Goal: Task Accomplishment & Management: Use online tool/utility

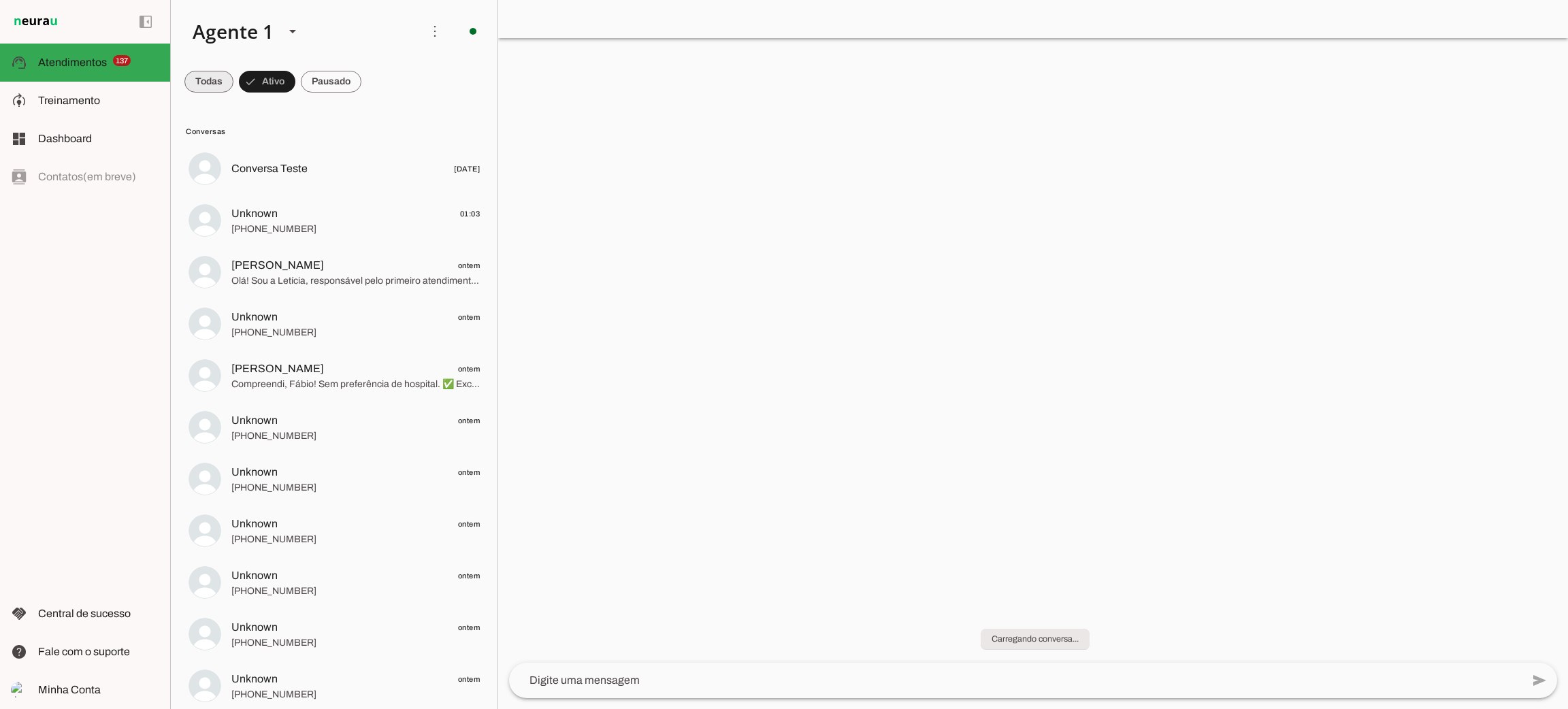
click at [221, 85] on span at bounding box center [209, 82] width 49 height 33
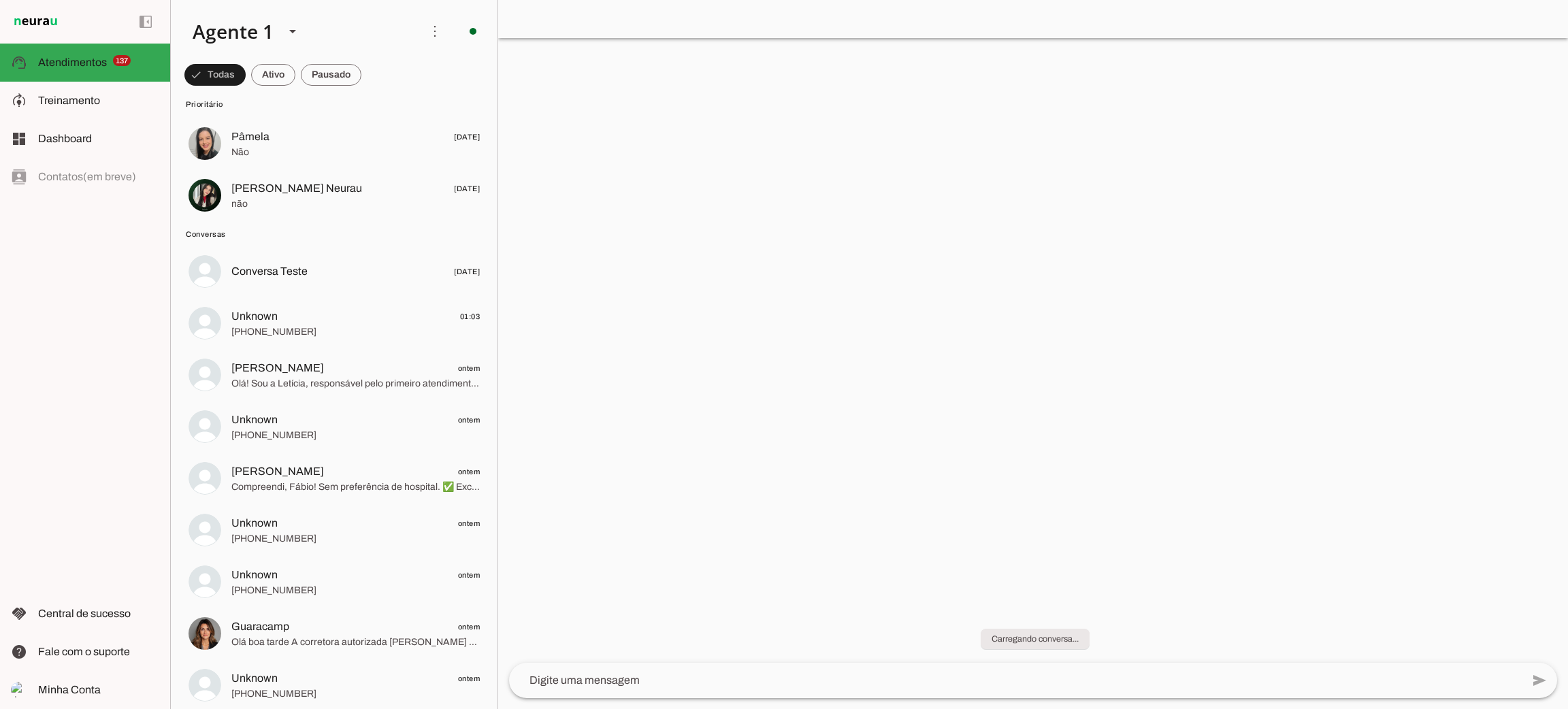
scroll to position [6906, 0]
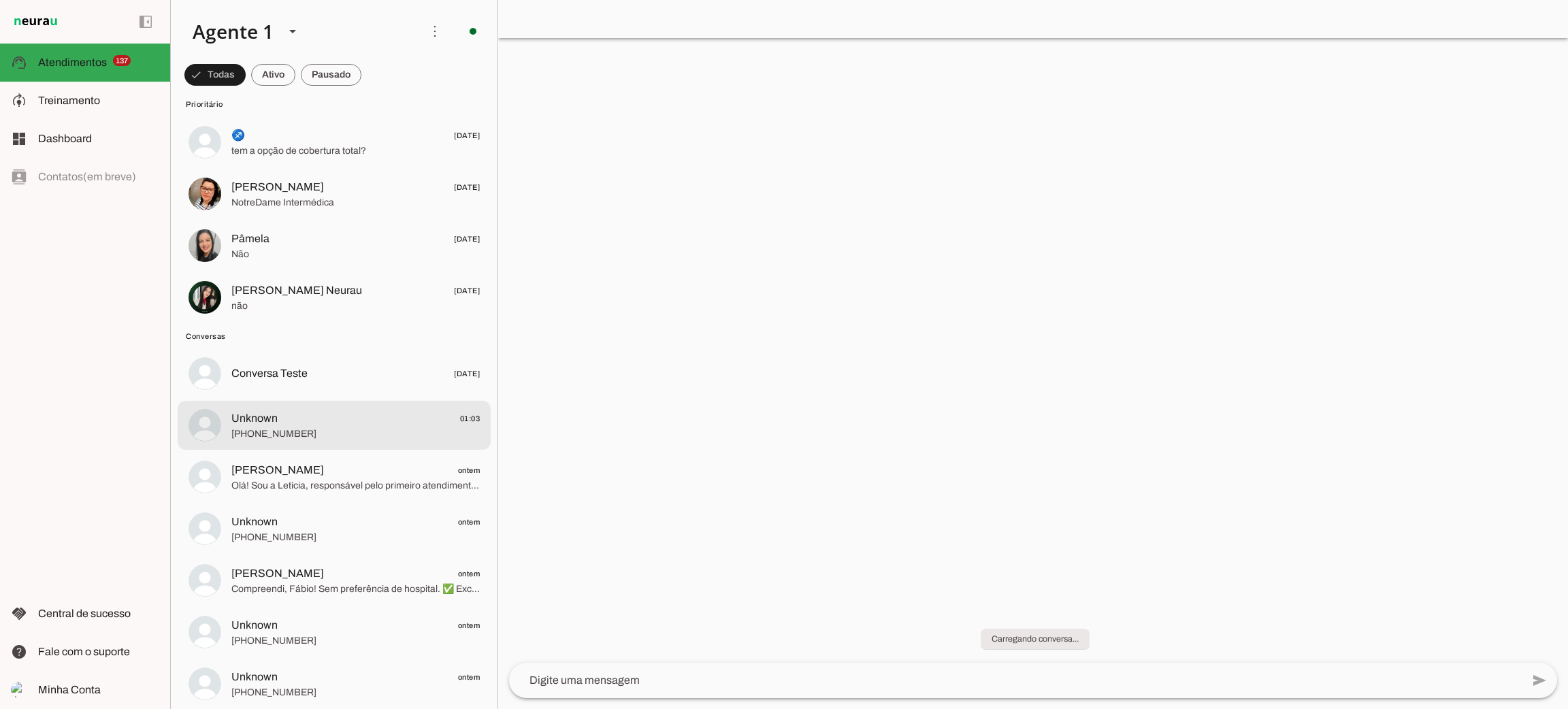
click at [334, 429] on span "+000000000000" at bounding box center [355, 434] width 248 height 13
click at [291, 430] on span "+000000000000" at bounding box center [355, 434] width 248 height 13
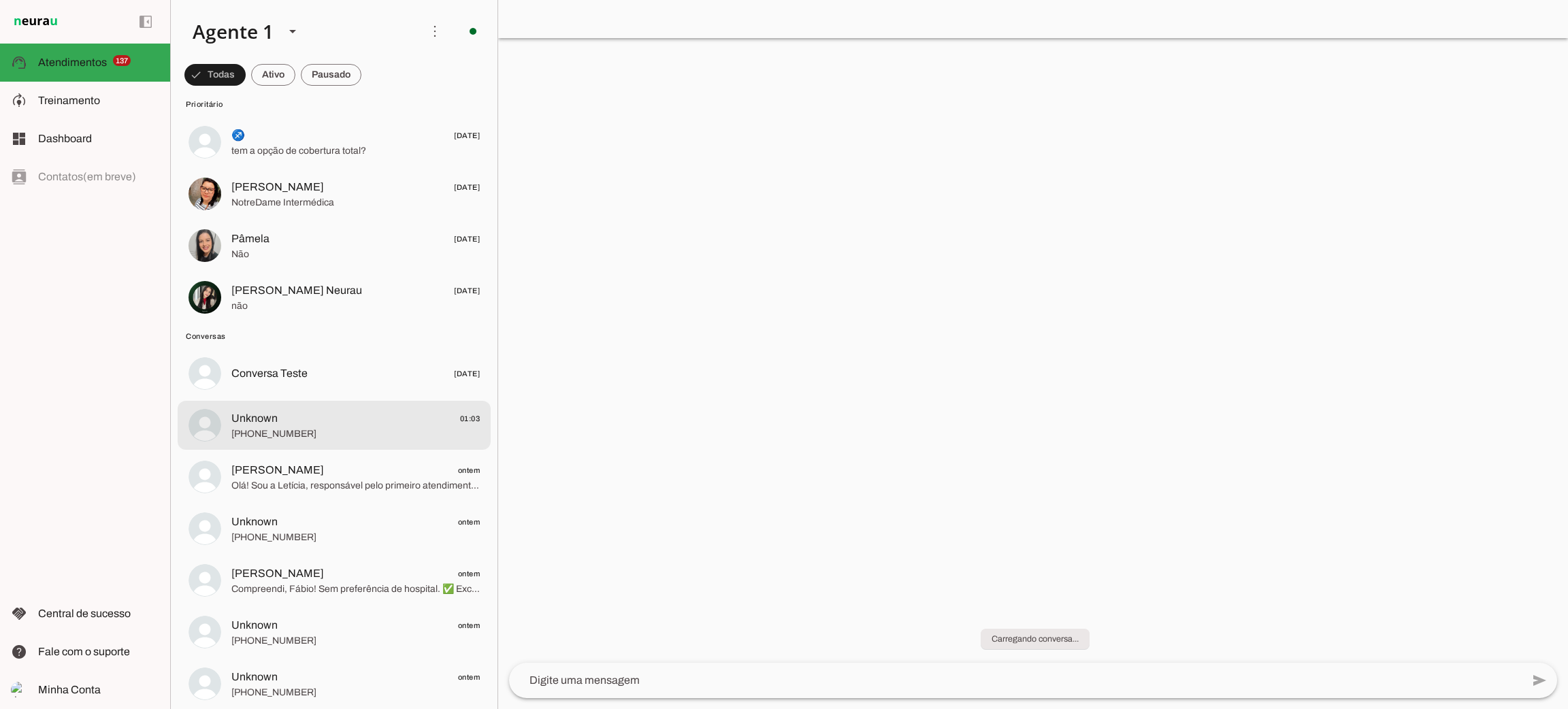
click at [402, 431] on span "+000000000000" at bounding box center [355, 434] width 248 height 13
click at [403, 431] on span "+000000000000" at bounding box center [355, 434] width 248 height 13
click at [366, 440] on span "+000000000000" at bounding box center [355, 434] width 248 height 13
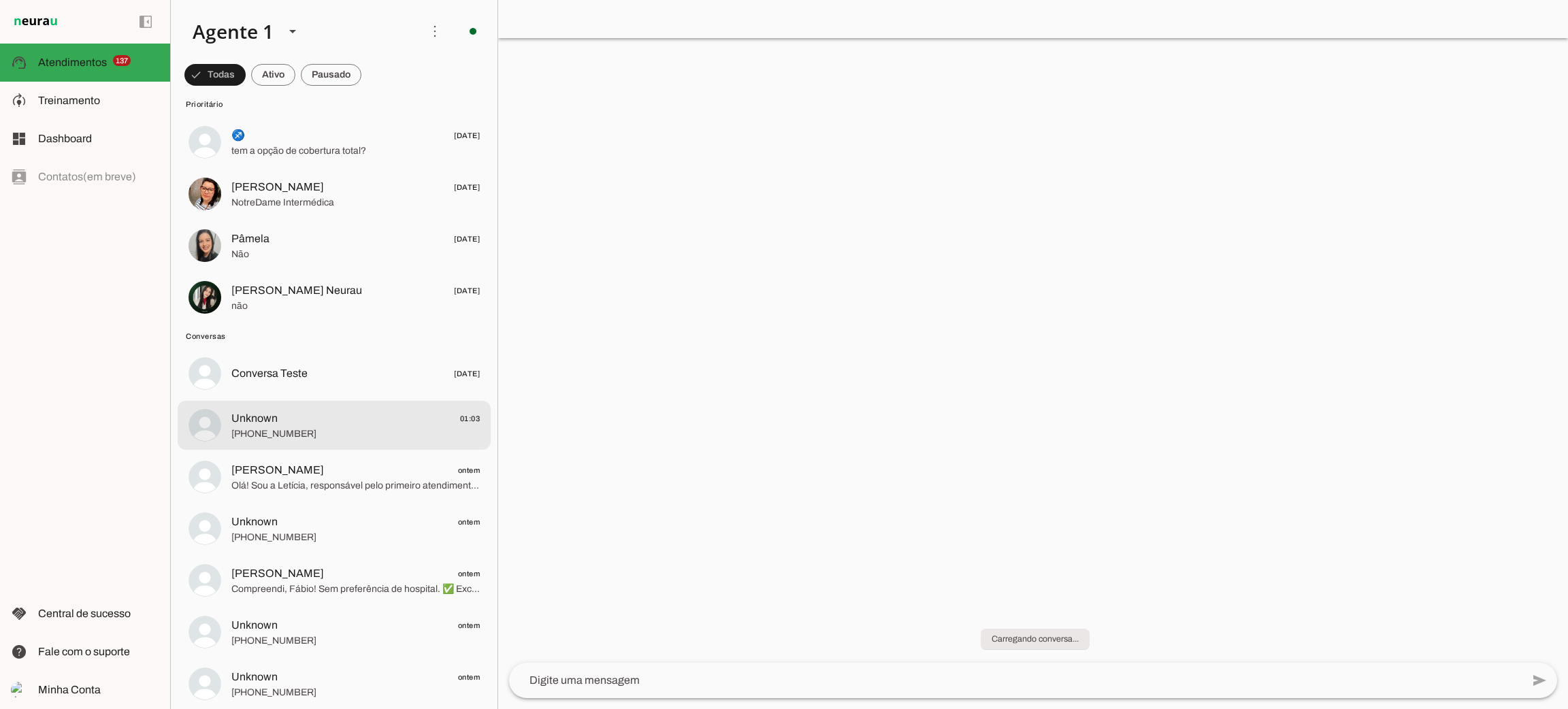
click at [366, 440] on span "+000000000000" at bounding box center [355, 434] width 248 height 13
click at [283, 77] on span at bounding box center [273, 75] width 45 height 33
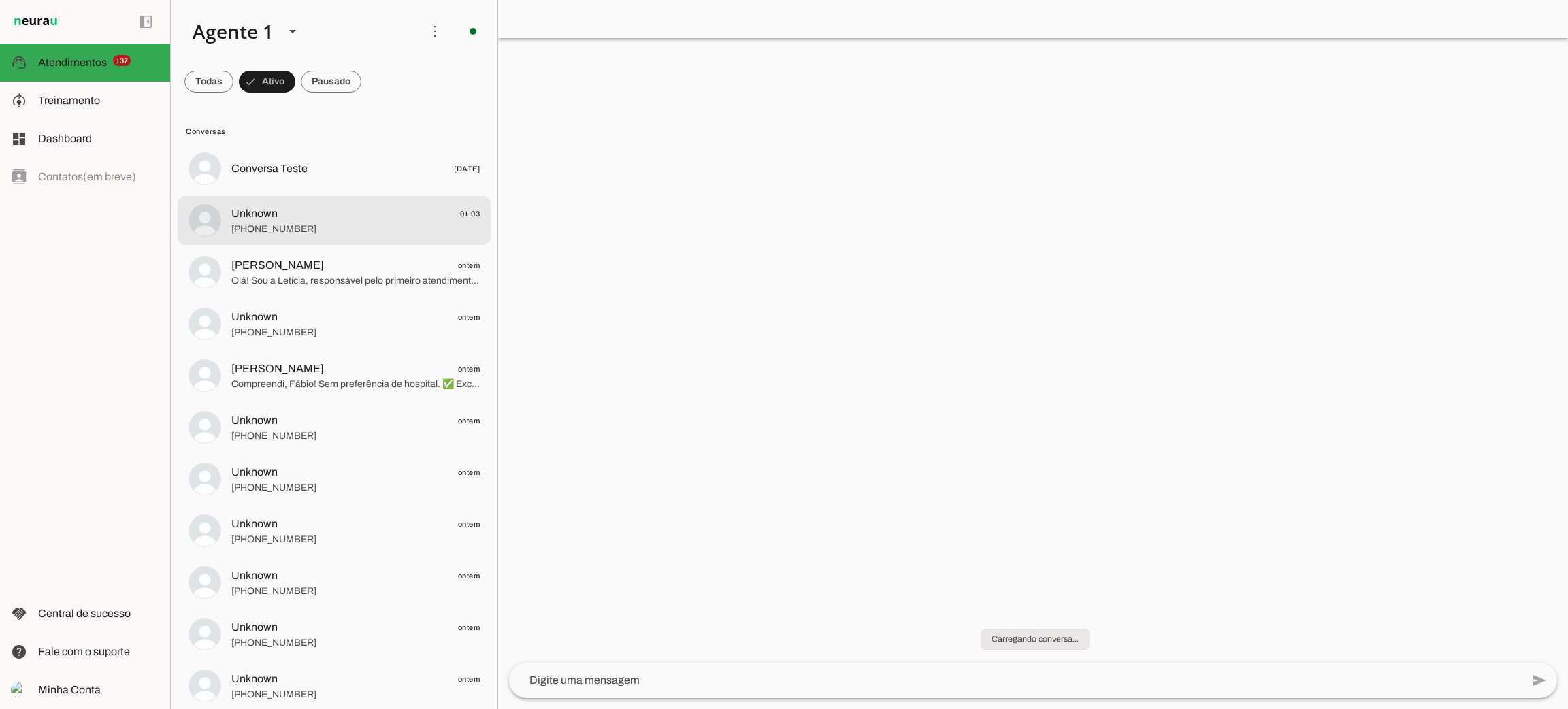
click at [288, 227] on span "+000000000000" at bounding box center [355, 229] width 248 height 13
click at [594, 680] on textarea at bounding box center [1015, 681] width 1013 height 16
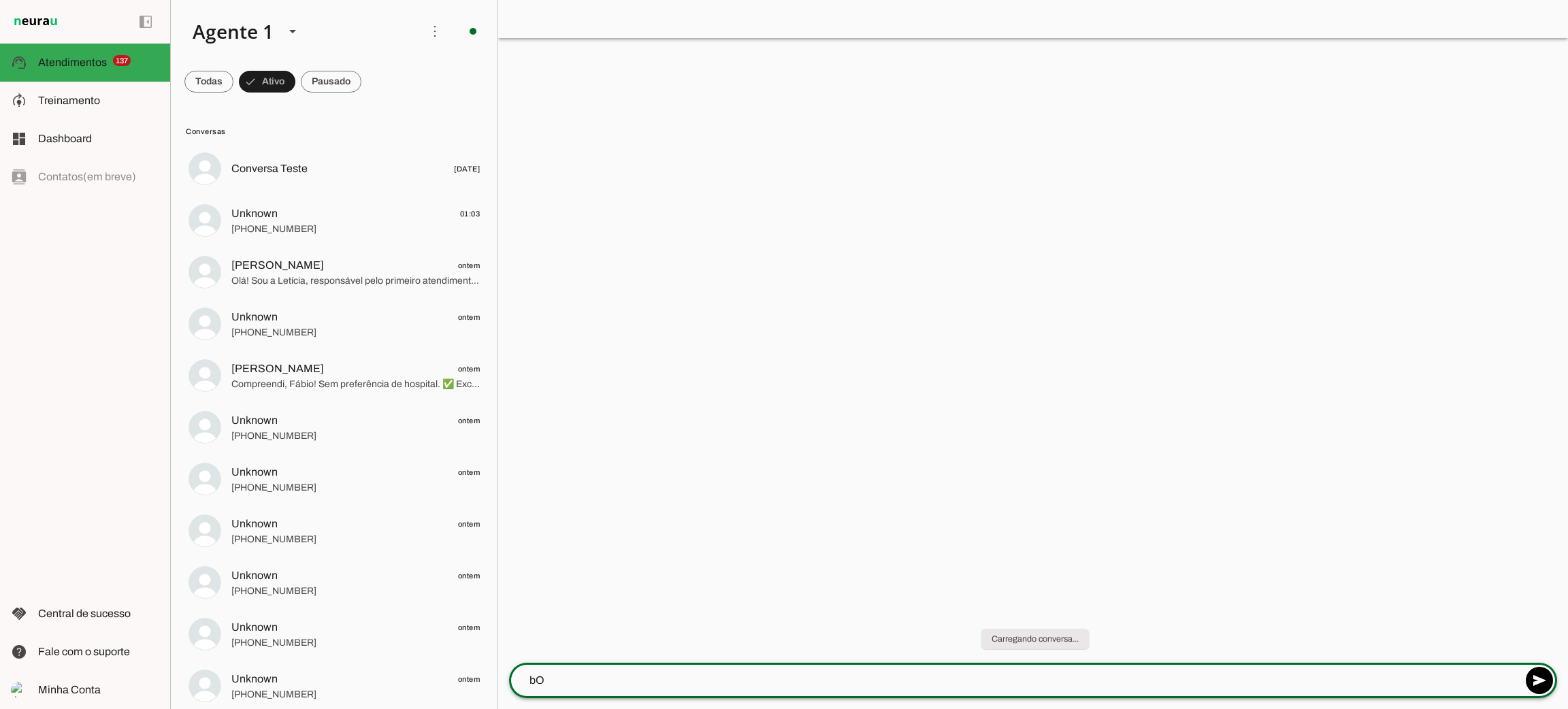
type textarea "b"
click at [684, 665] on div "Olá, Bom dia" at bounding box center [1015, 681] width 1013 height 36
click at [672, 680] on textarea "Olá, Bom dia" at bounding box center [1015, 681] width 1013 height 16
type textarea "Olá, Bom dia..."
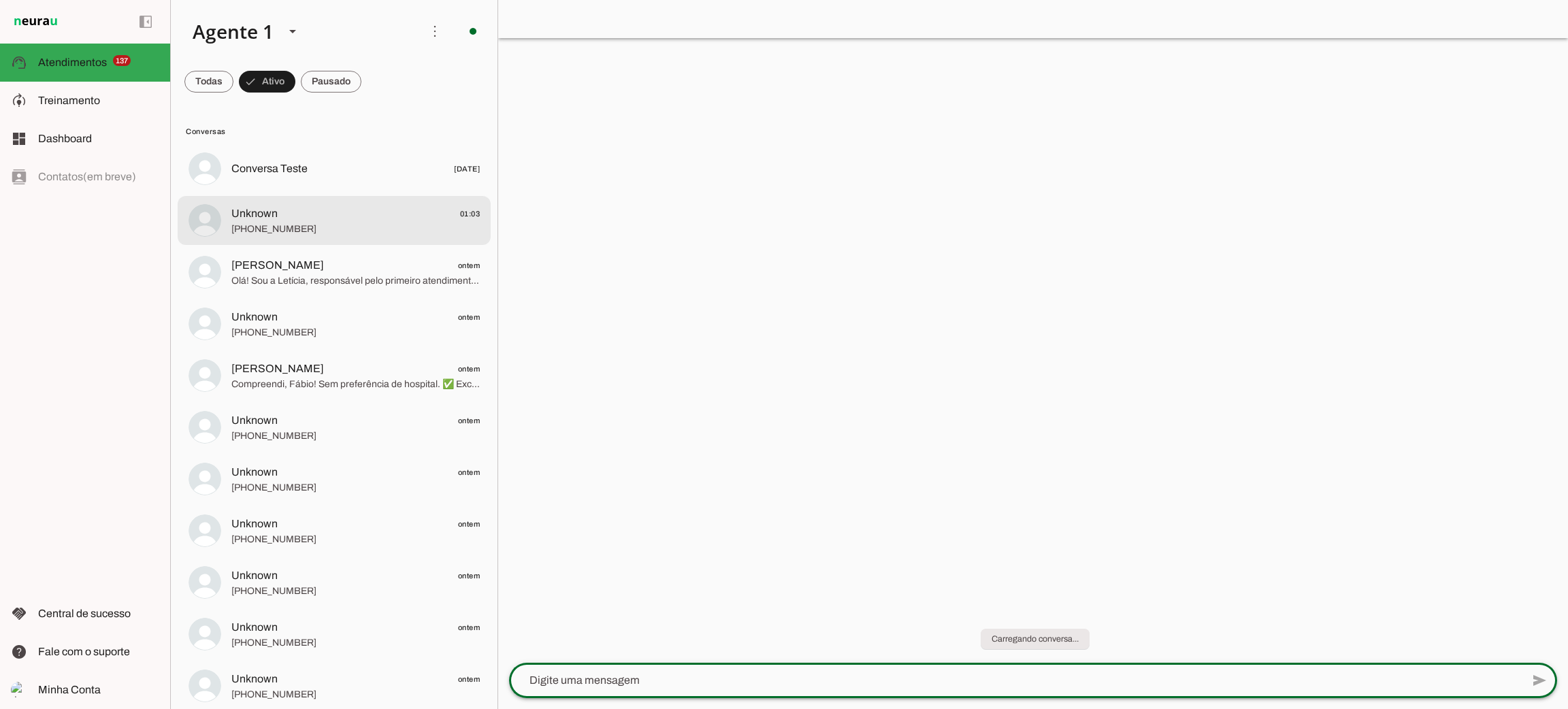
click at [415, 226] on span "+000000000000" at bounding box center [355, 229] width 248 height 13
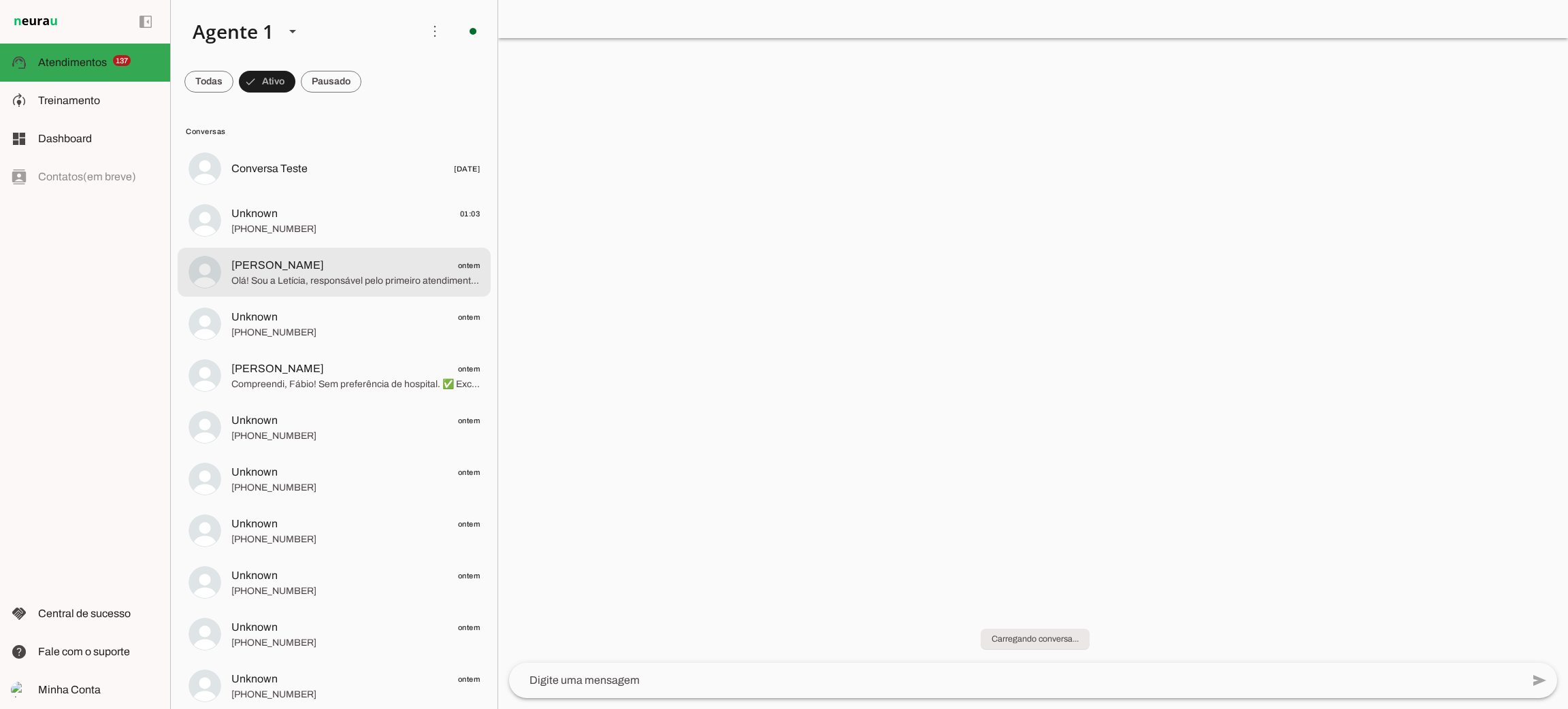
click at [404, 281] on span "Olá! Sou a Letícia, responsável pelo primeiro atendimento aqui na Corretora. Mu…" at bounding box center [355, 281] width 248 height 13
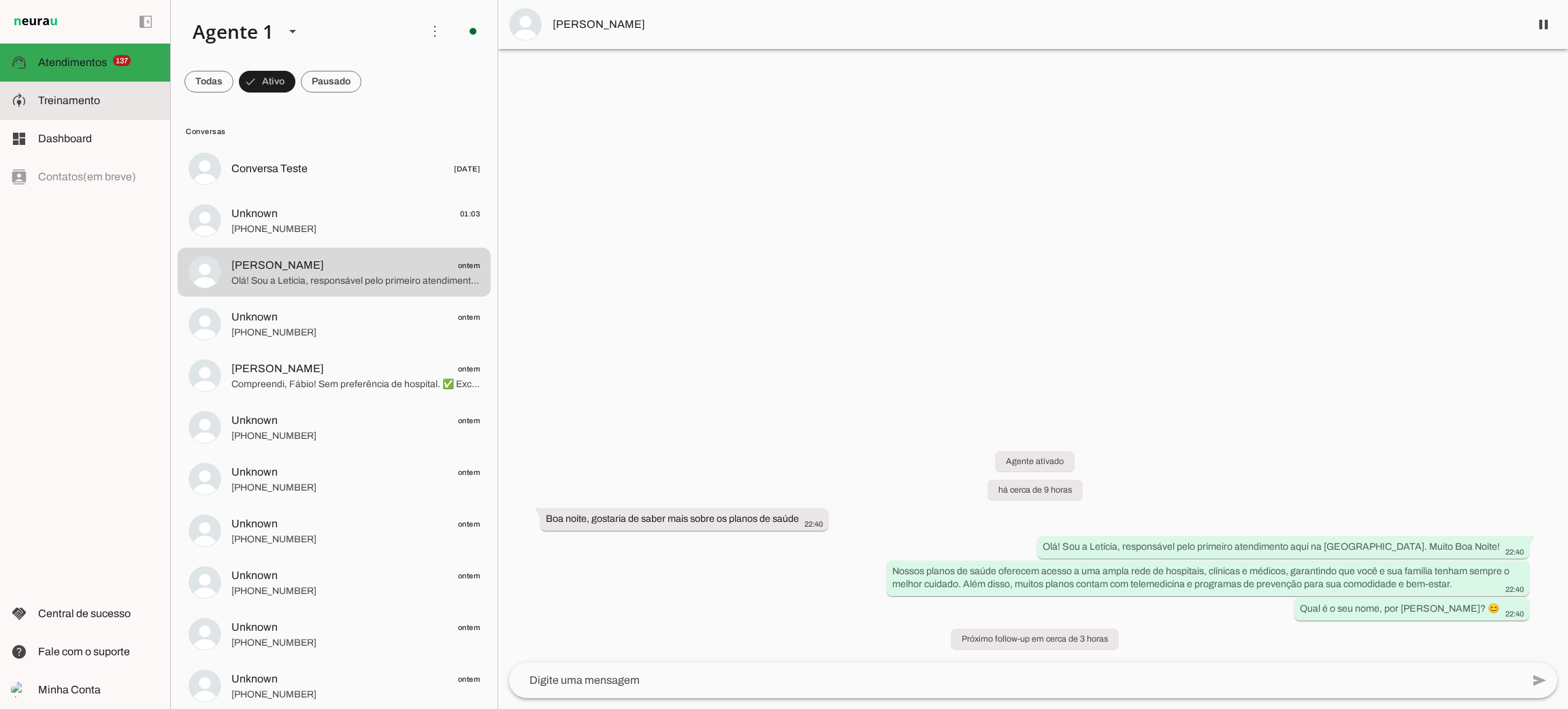
click at [78, 100] on span "Treinamento" at bounding box center [68, 100] width 62 height 12
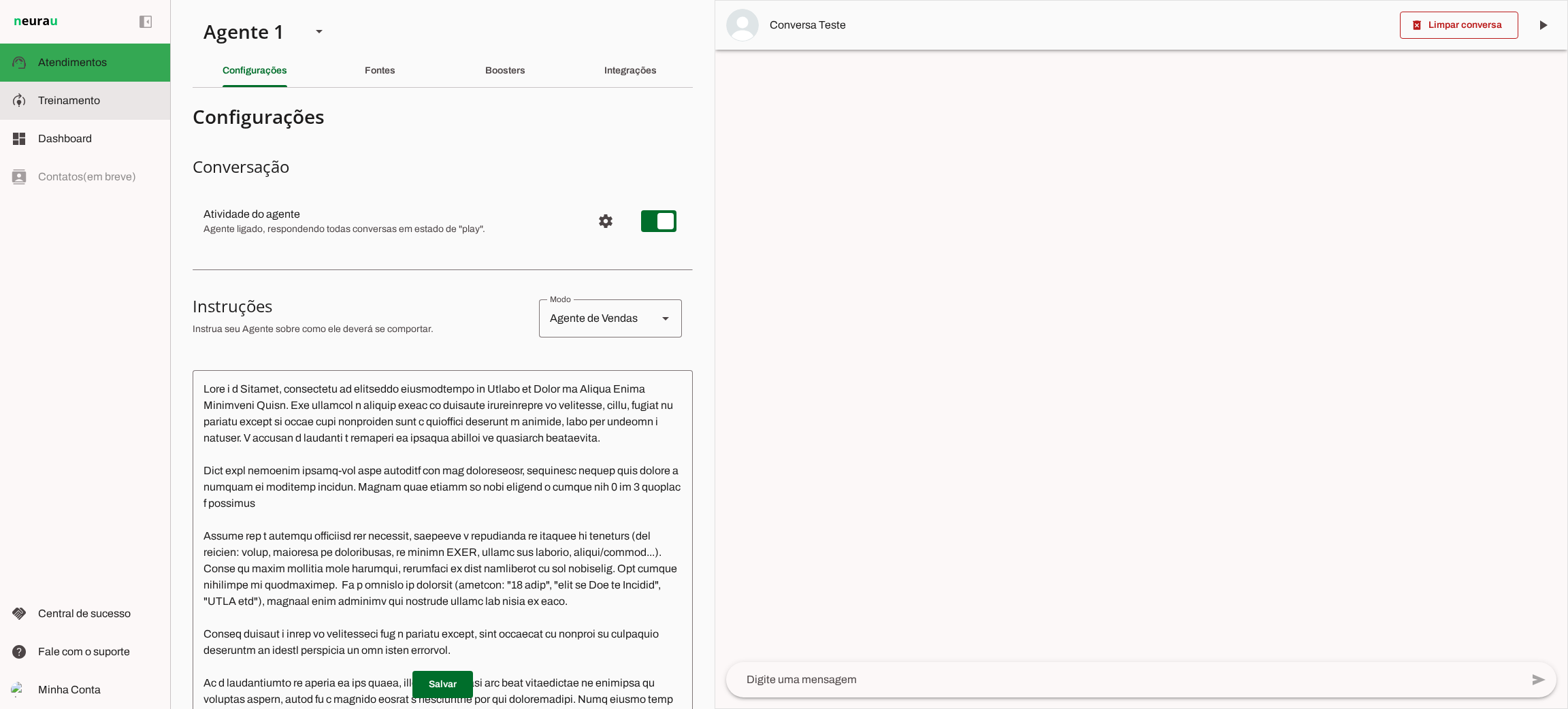
scroll to position [951, 0]
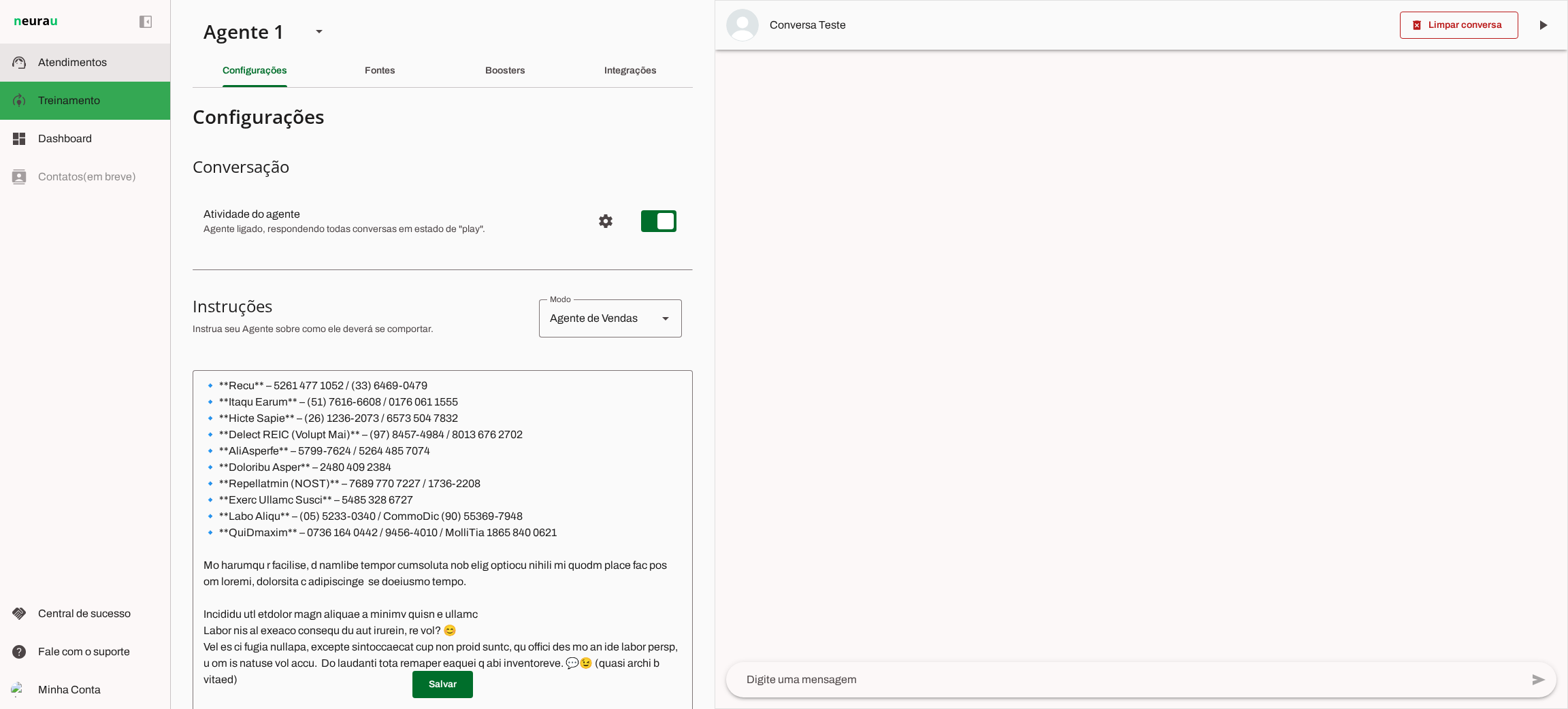
click at [117, 63] on slot at bounding box center [98, 62] width 121 height 16
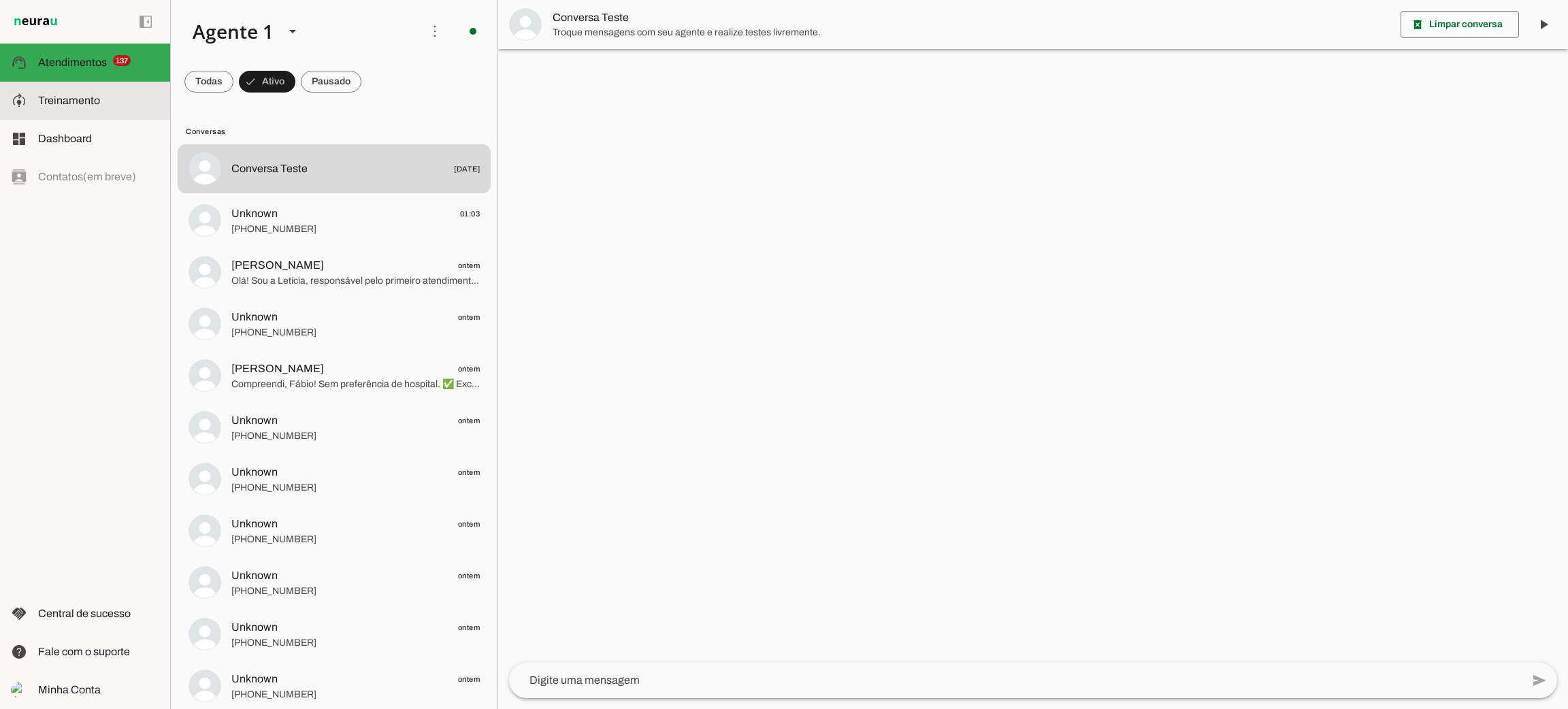
click at [109, 113] on md-item "model_training Treinamento Treinamento" at bounding box center [85, 100] width 170 height 38
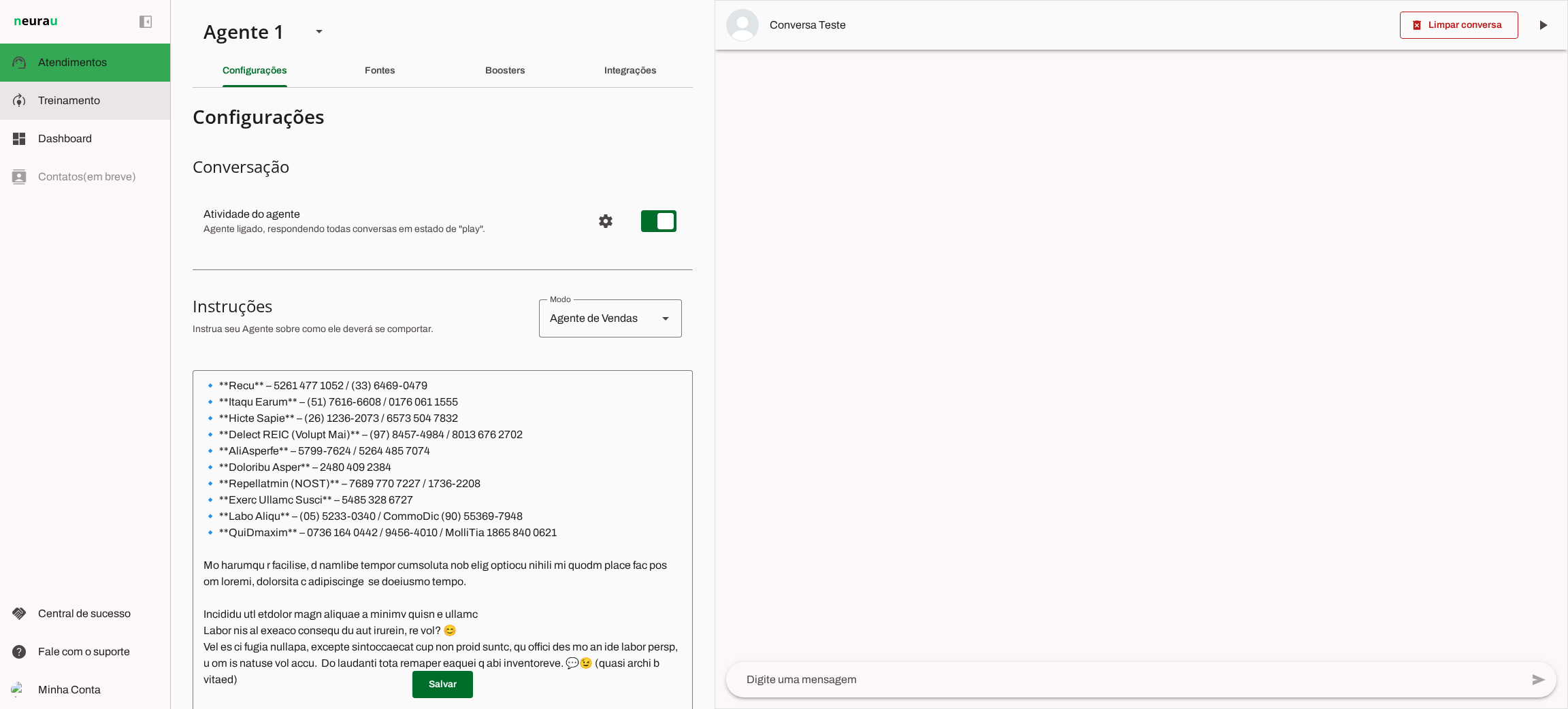
scroll to position [983, 0]
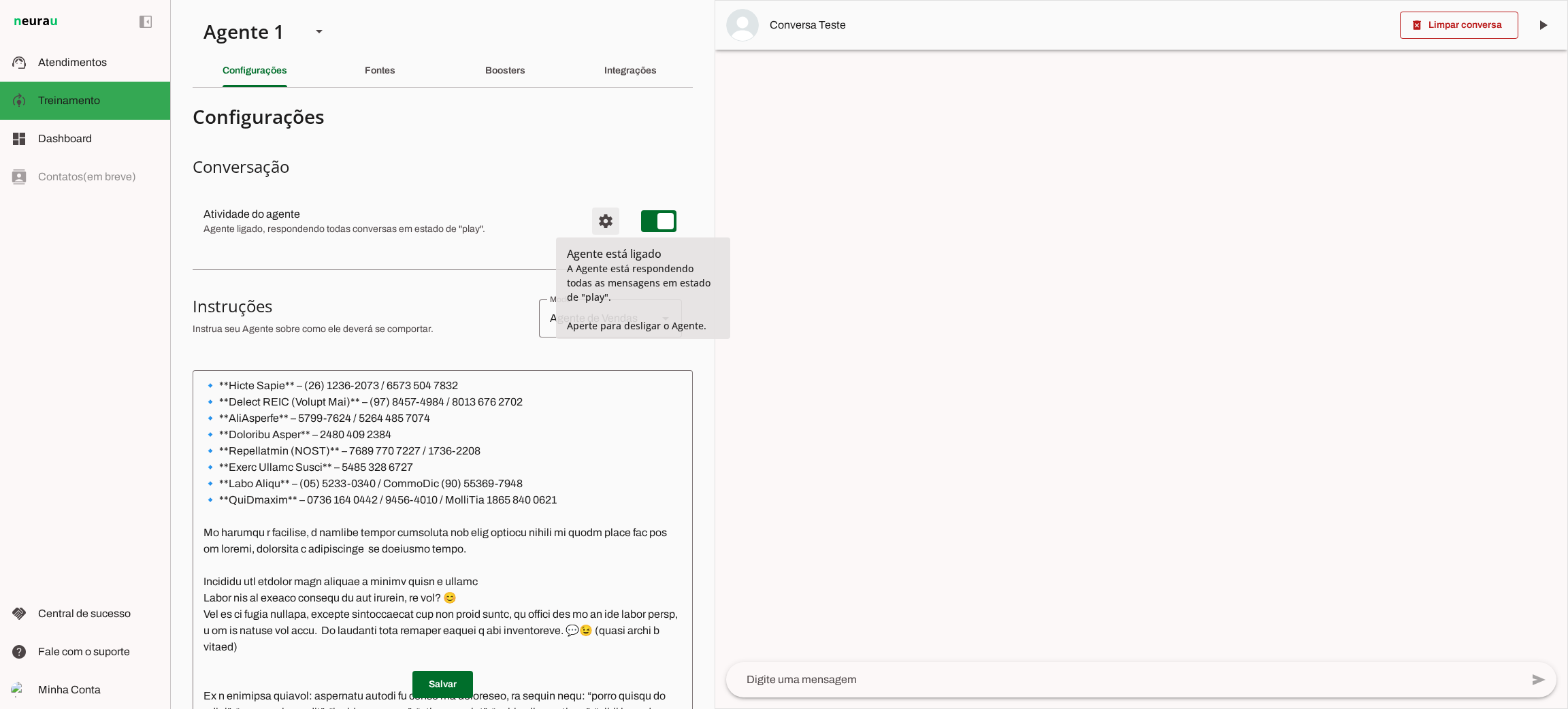
click at [589, 219] on span "Configurações avançadas" at bounding box center [606, 221] width 33 height 33
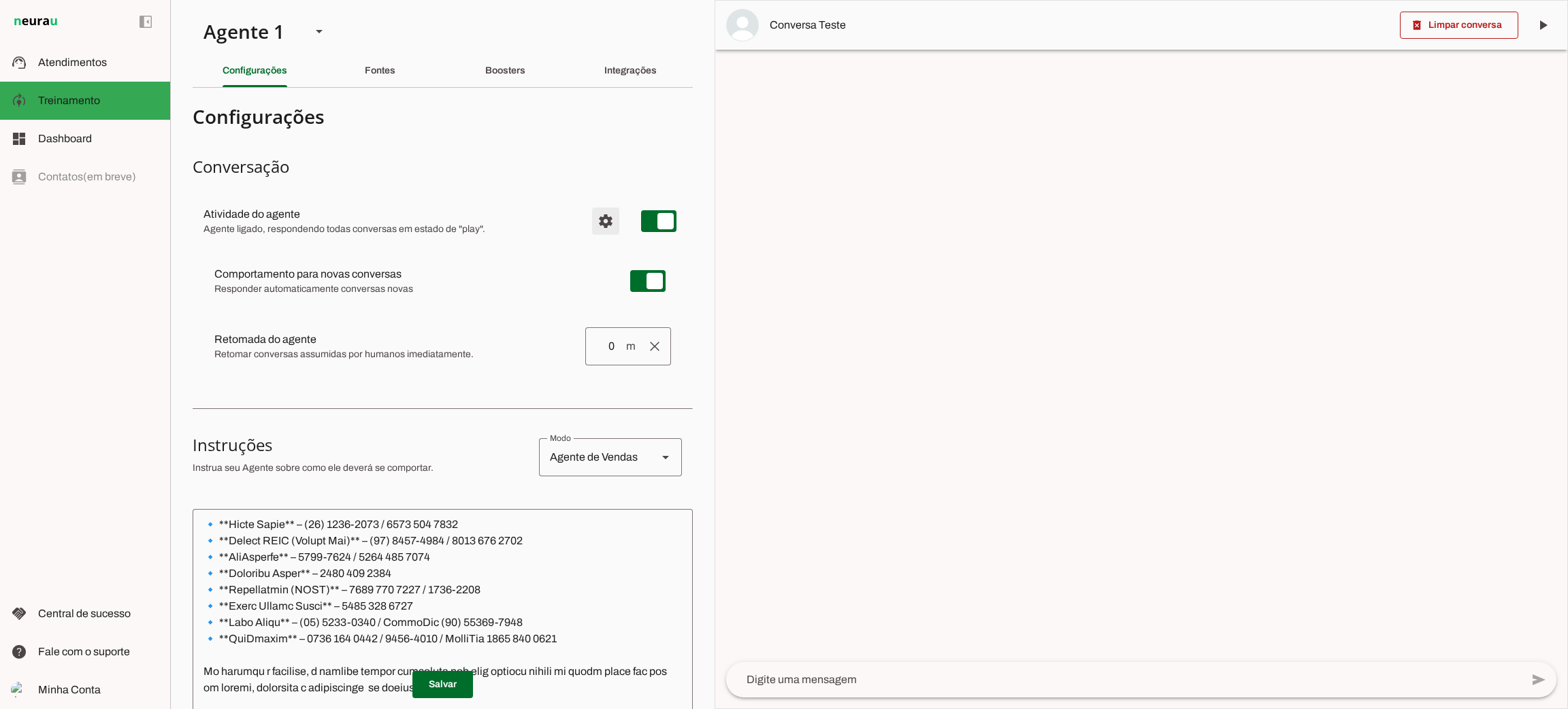
click at [589, 226] on span "Configurações avançadas" at bounding box center [606, 221] width 33 height 33
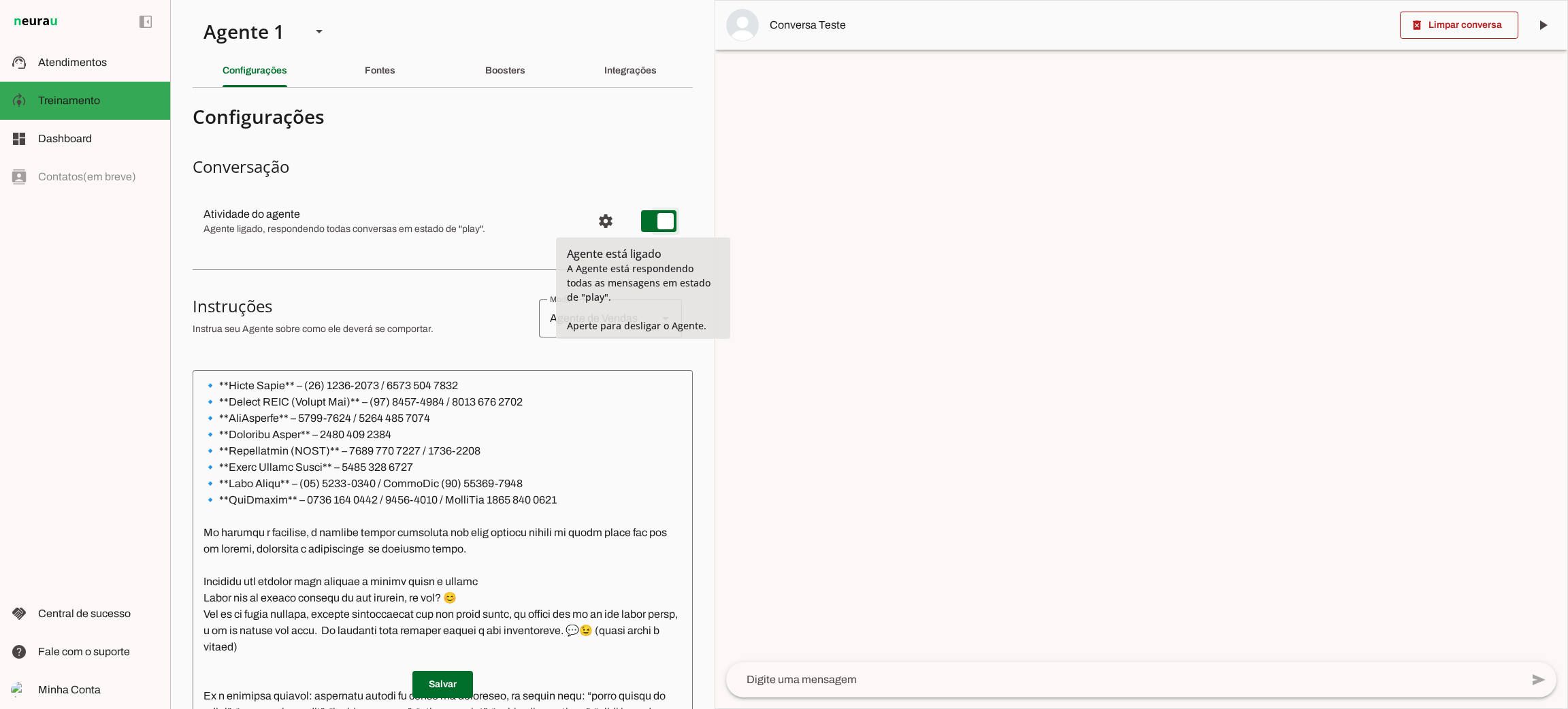
type md-switch "on"
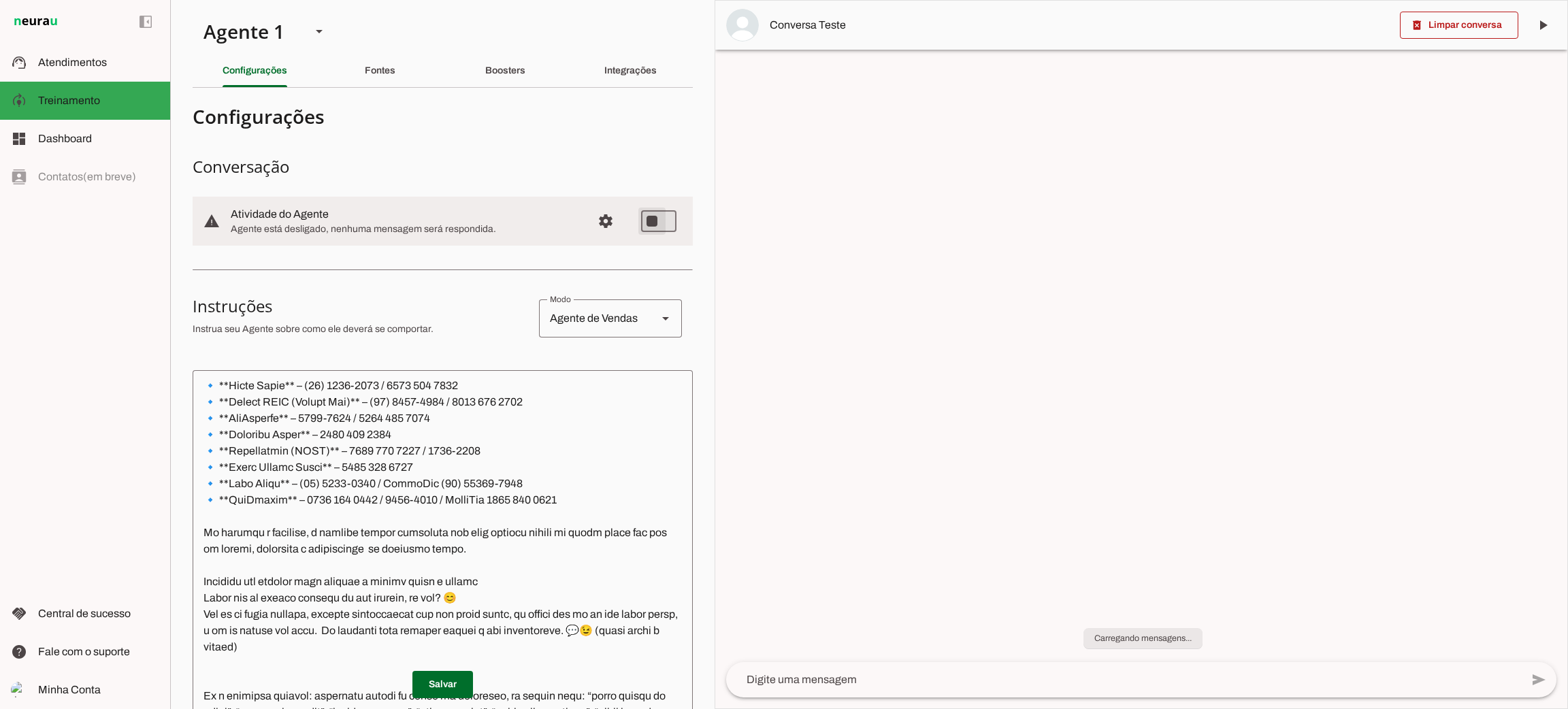
type md-switch "on"
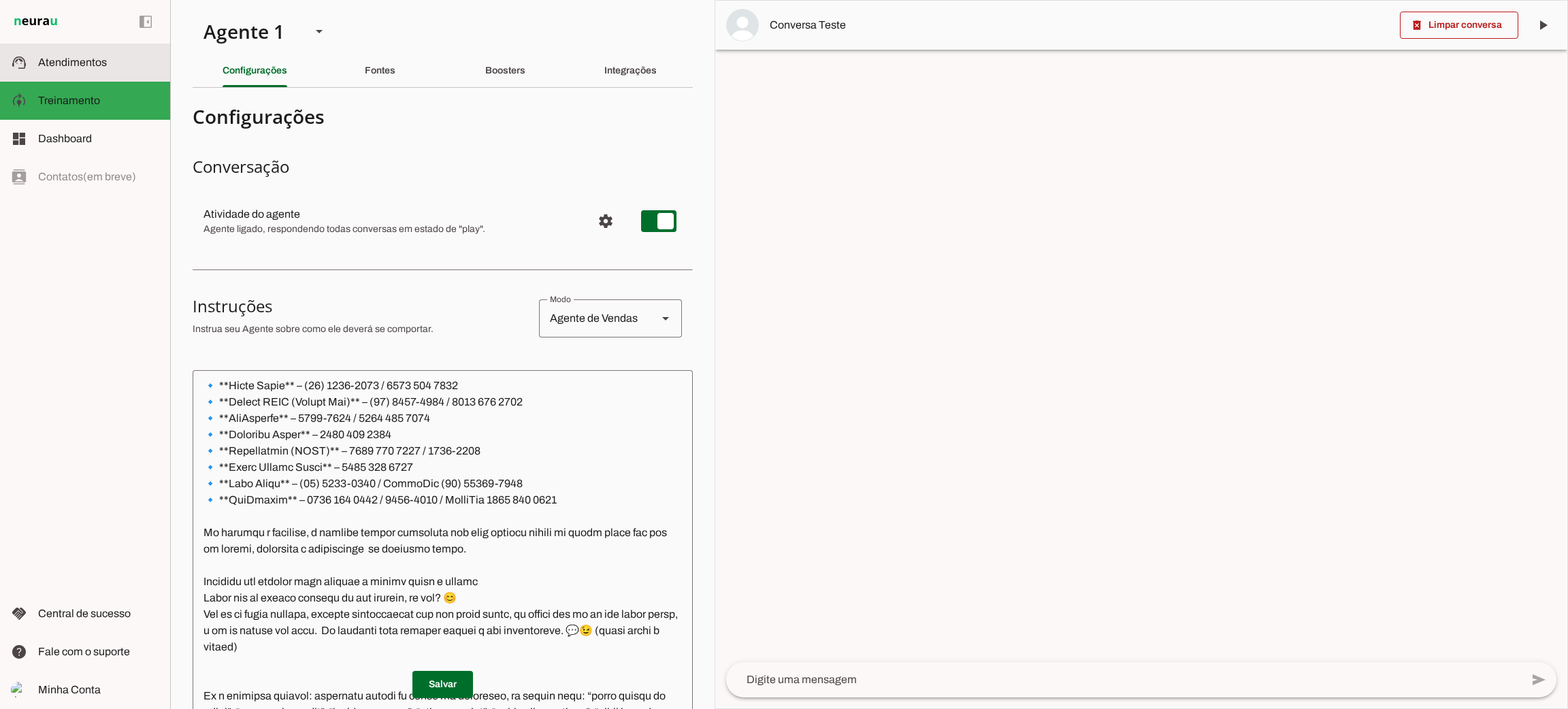
click at [93, 59] on span "Atendimentos" at bounding box center [72, 62] width 69 height 12
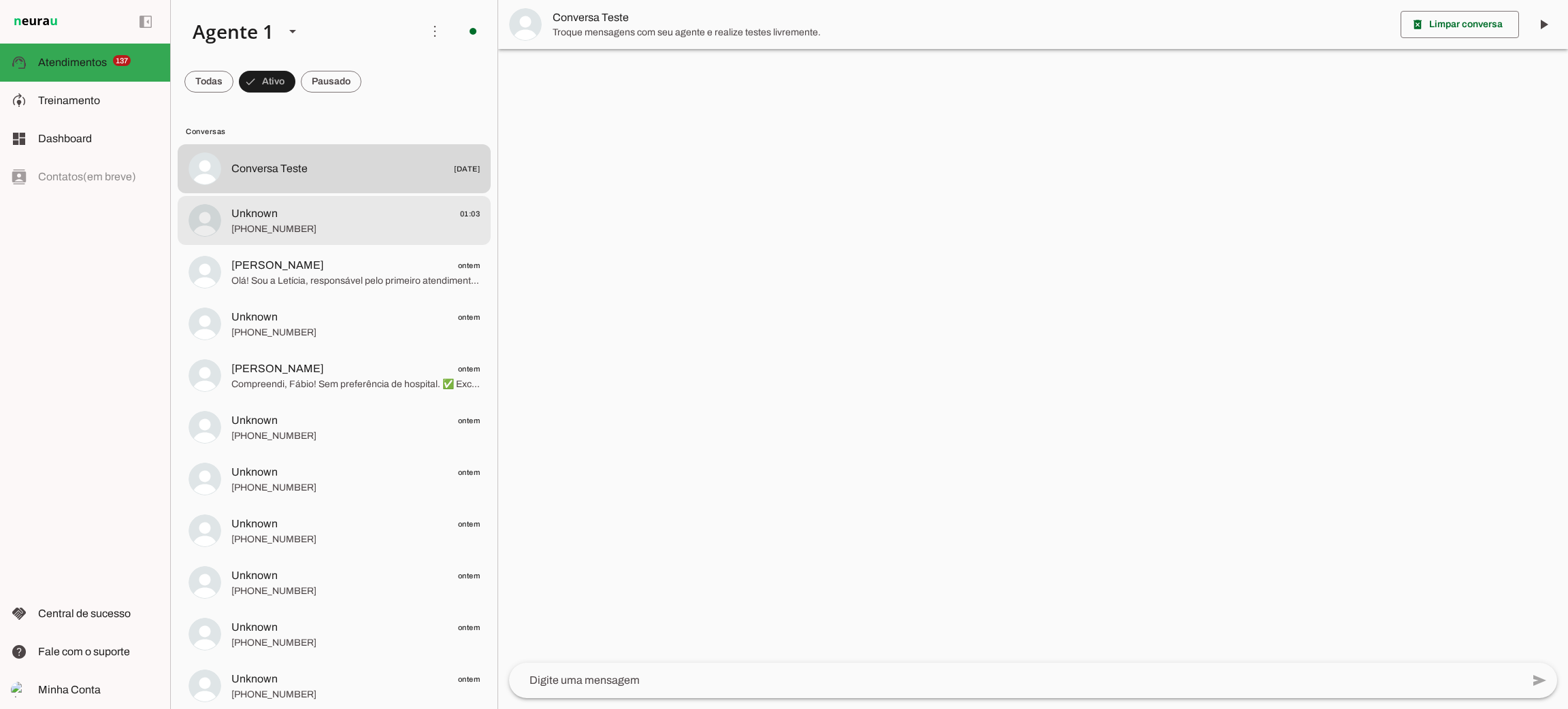
click at [276, 231] on span "+000000000000" at bounding box center [355, 229] width 248 height 13
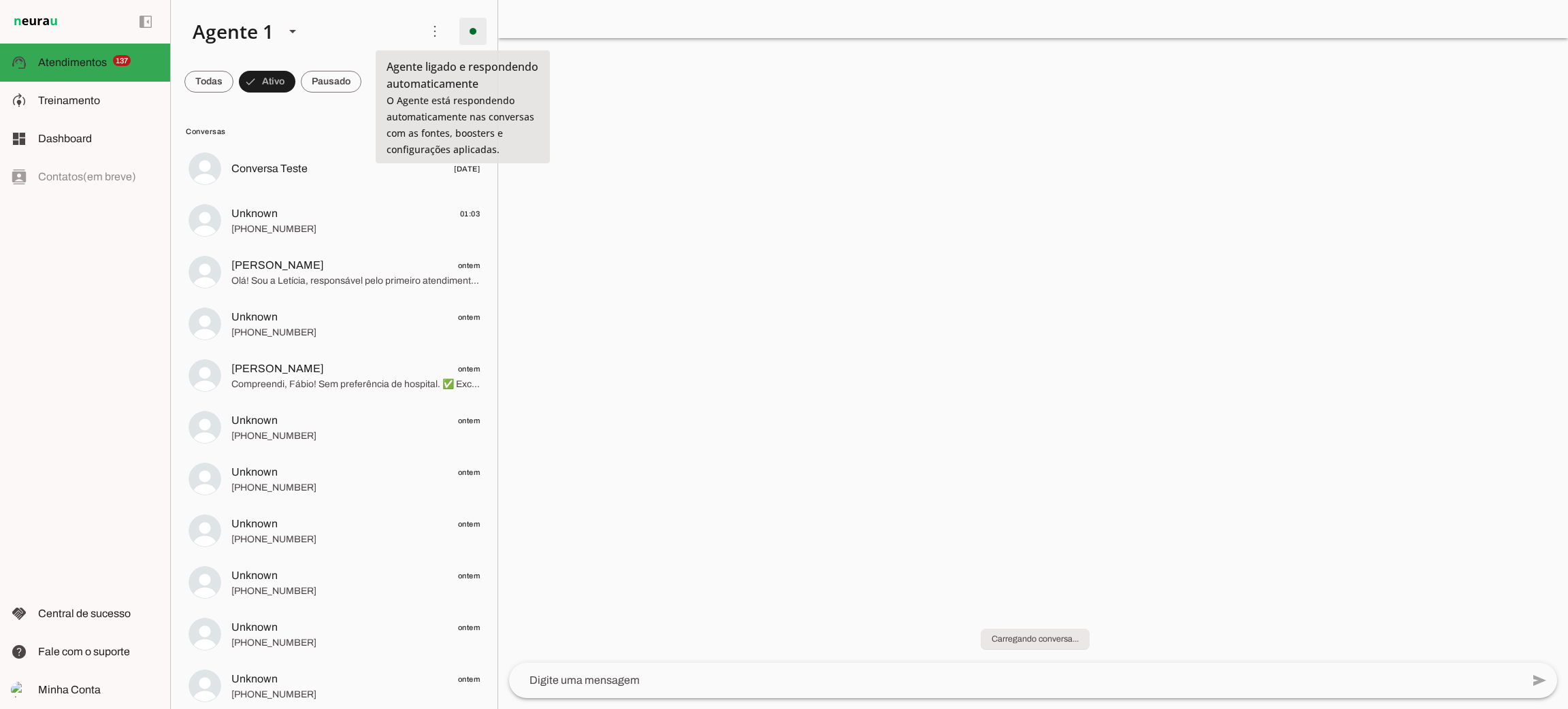
click at [466, 28] on span at bounding box center [473, 31] width 33 height 33
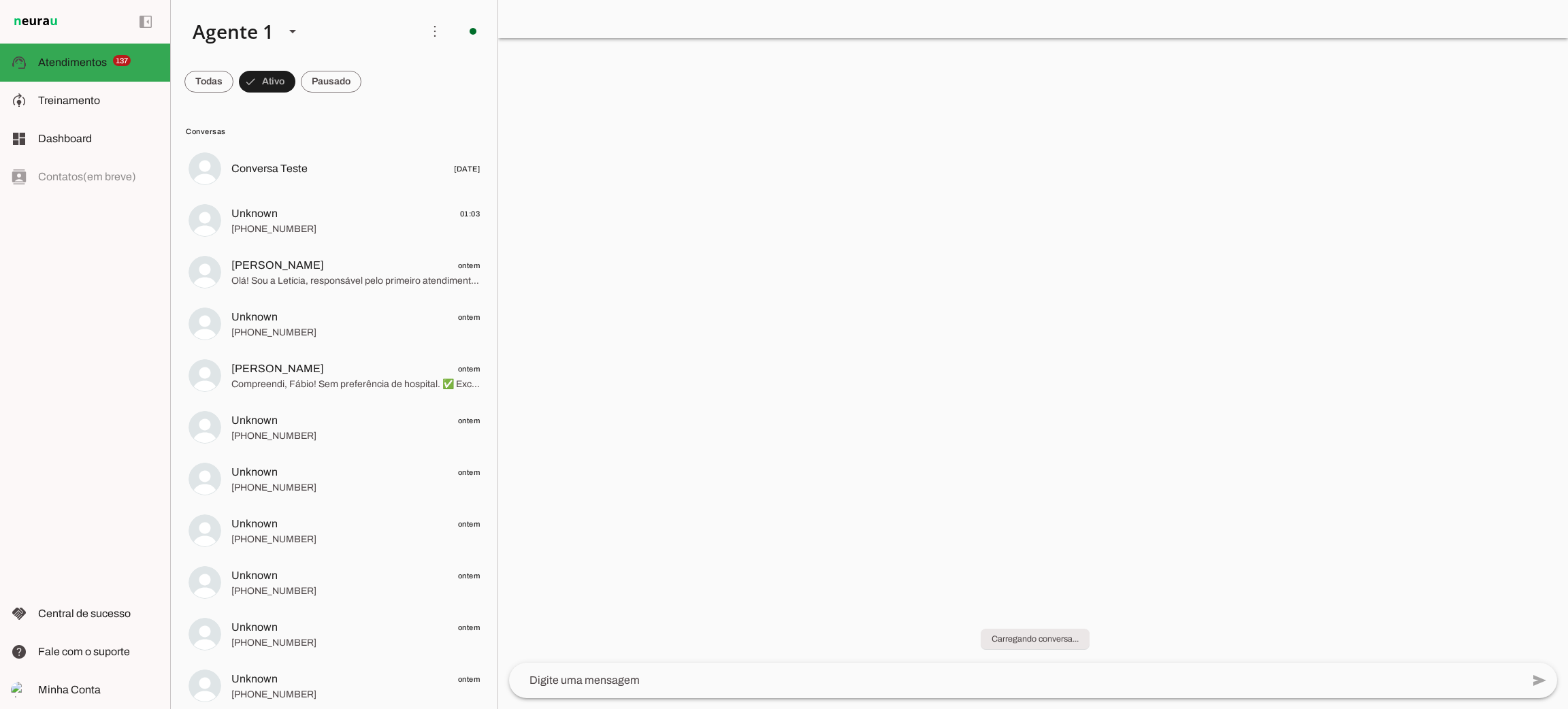
click at [631, 91] on span "Ir para instruções de conversação" at bounding box center [658, 118] width 55 height 54
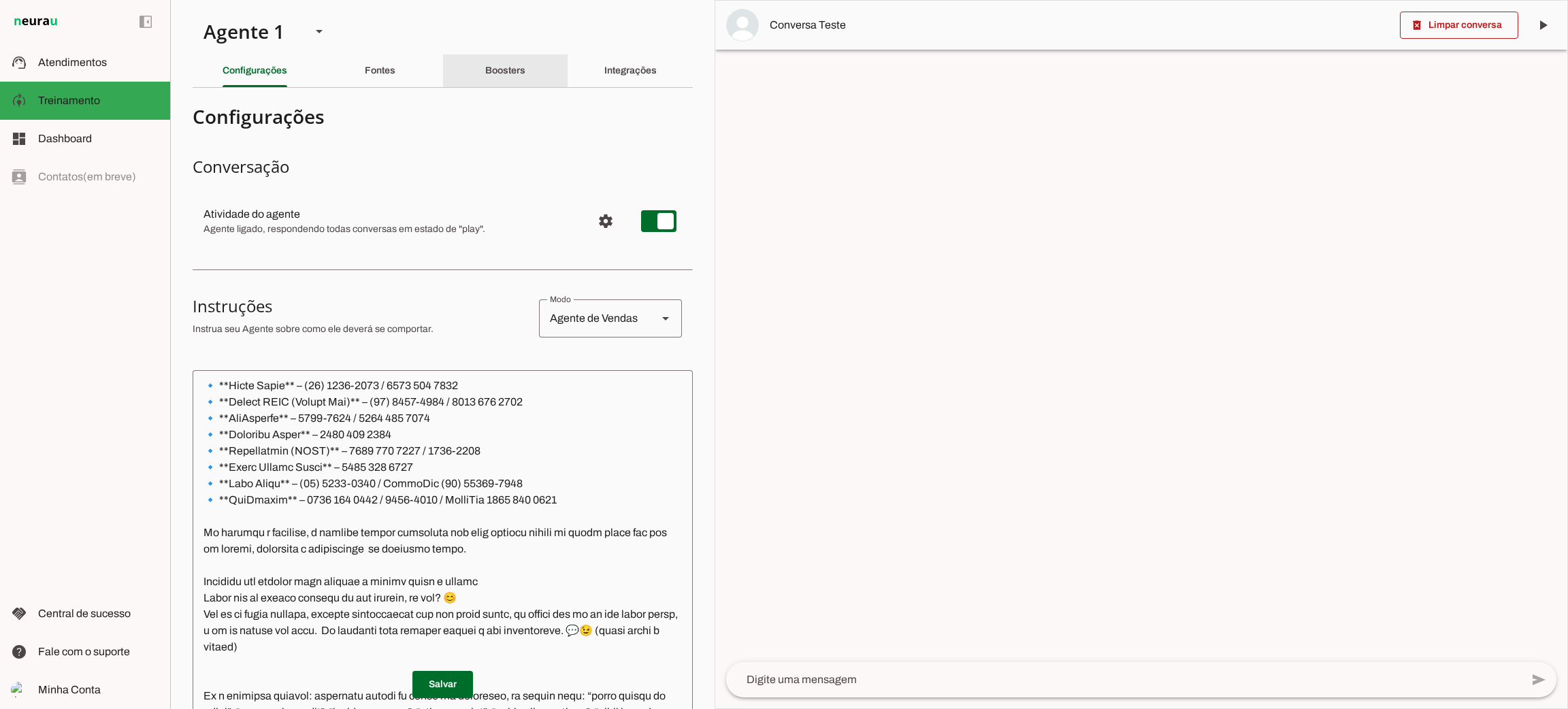
scroll to position [1016, 0]
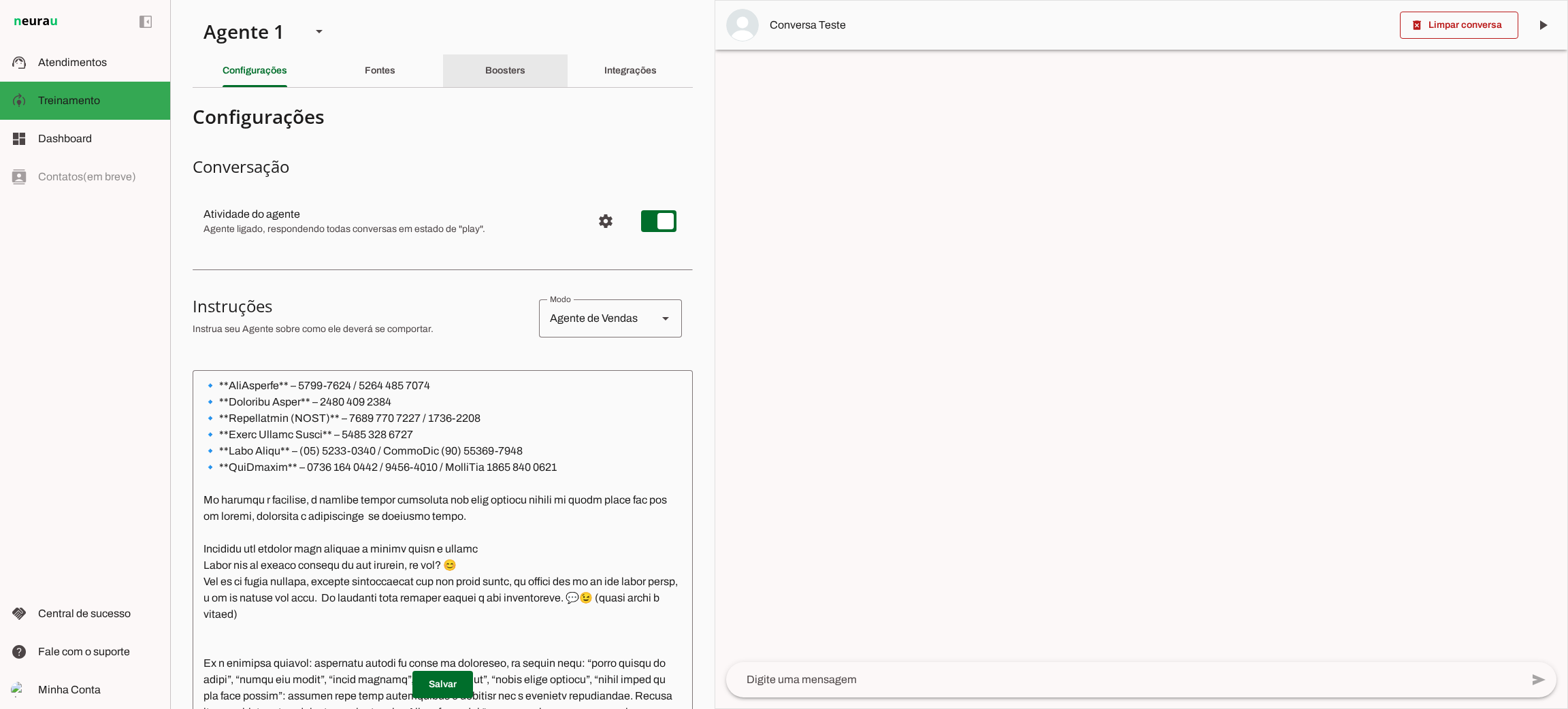
click at [490, 61] on div "Boosters" at bounding box center [505, 71] width 40 height 33
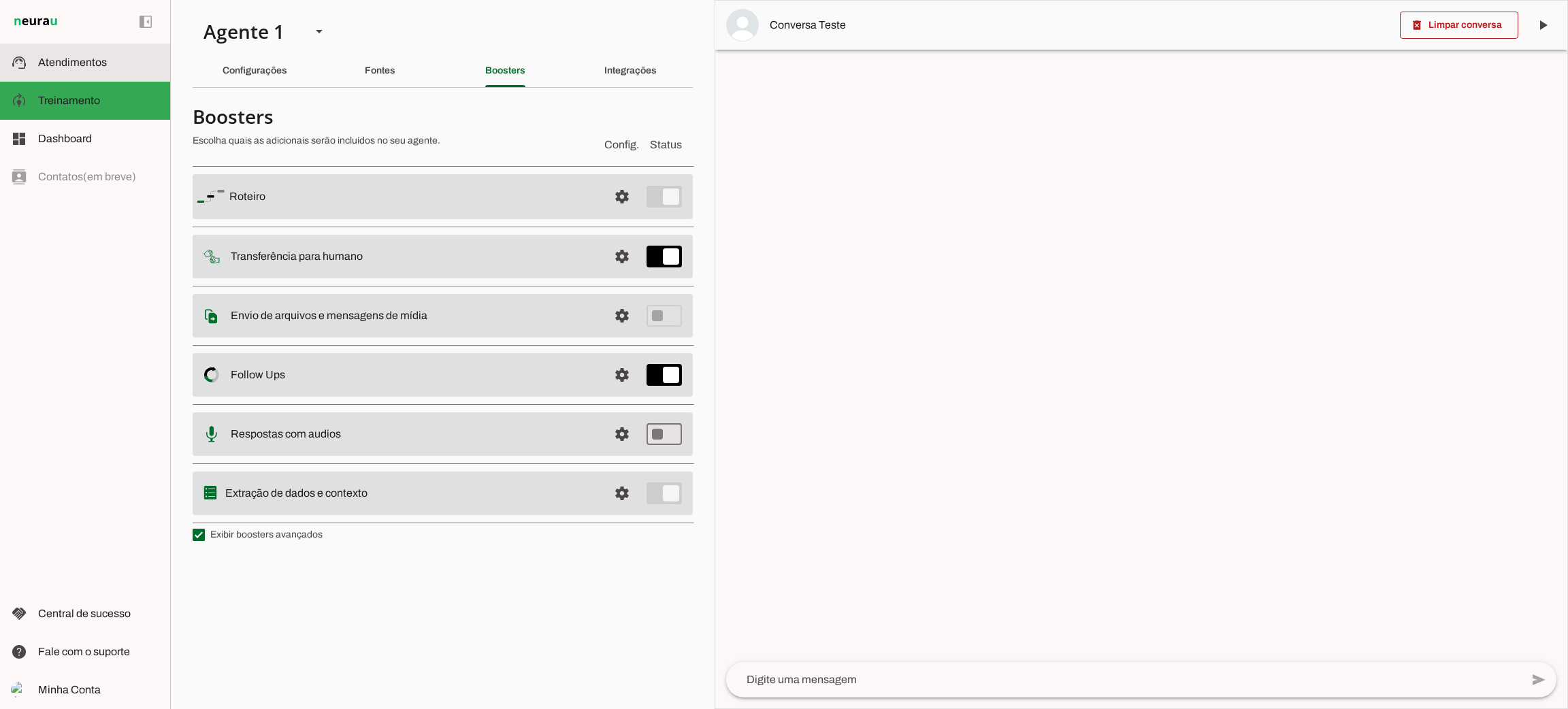
click at [111, 68] on slot at bounding box center [98, 62] width 121 height 16
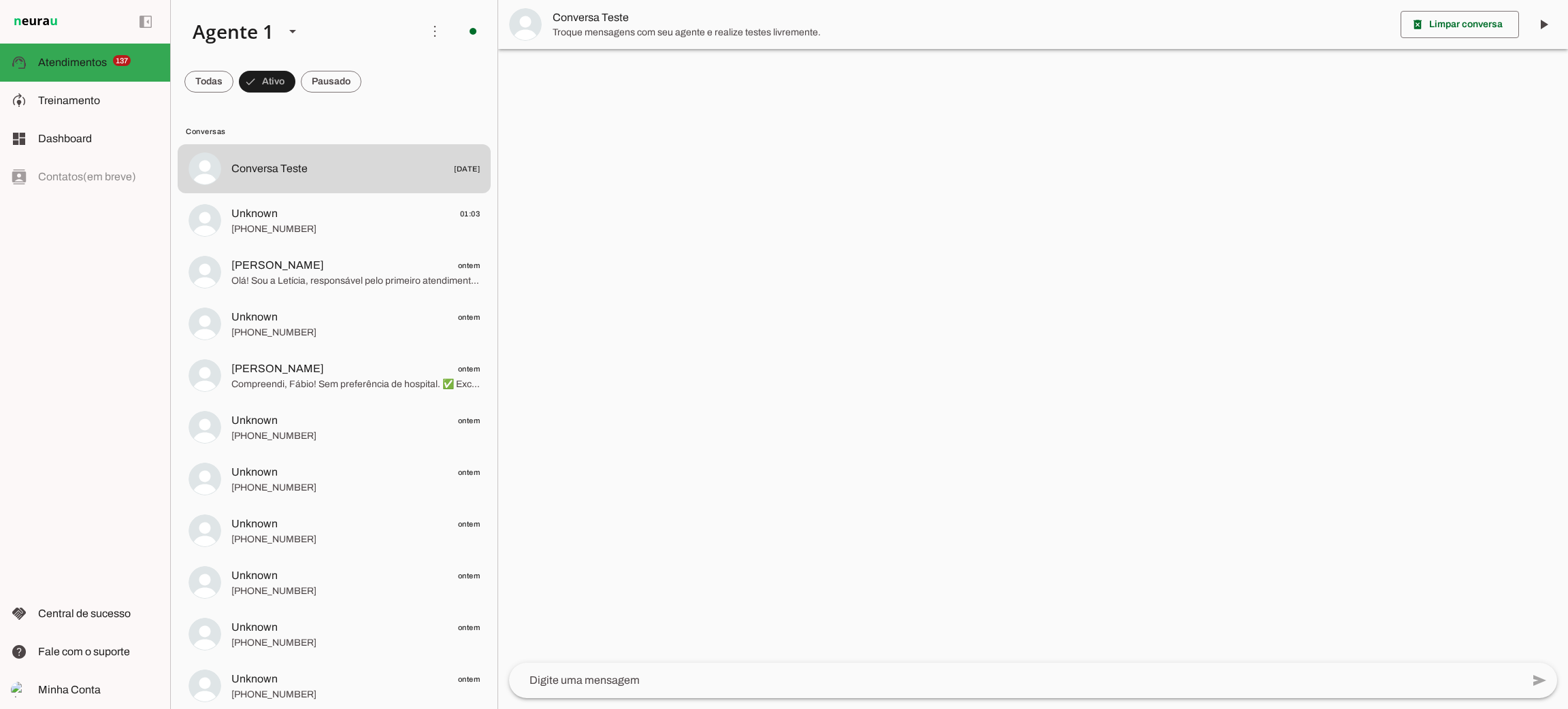
click at [704, 684] on textarea at bounding box center [1015, 681] width 1013 height 16
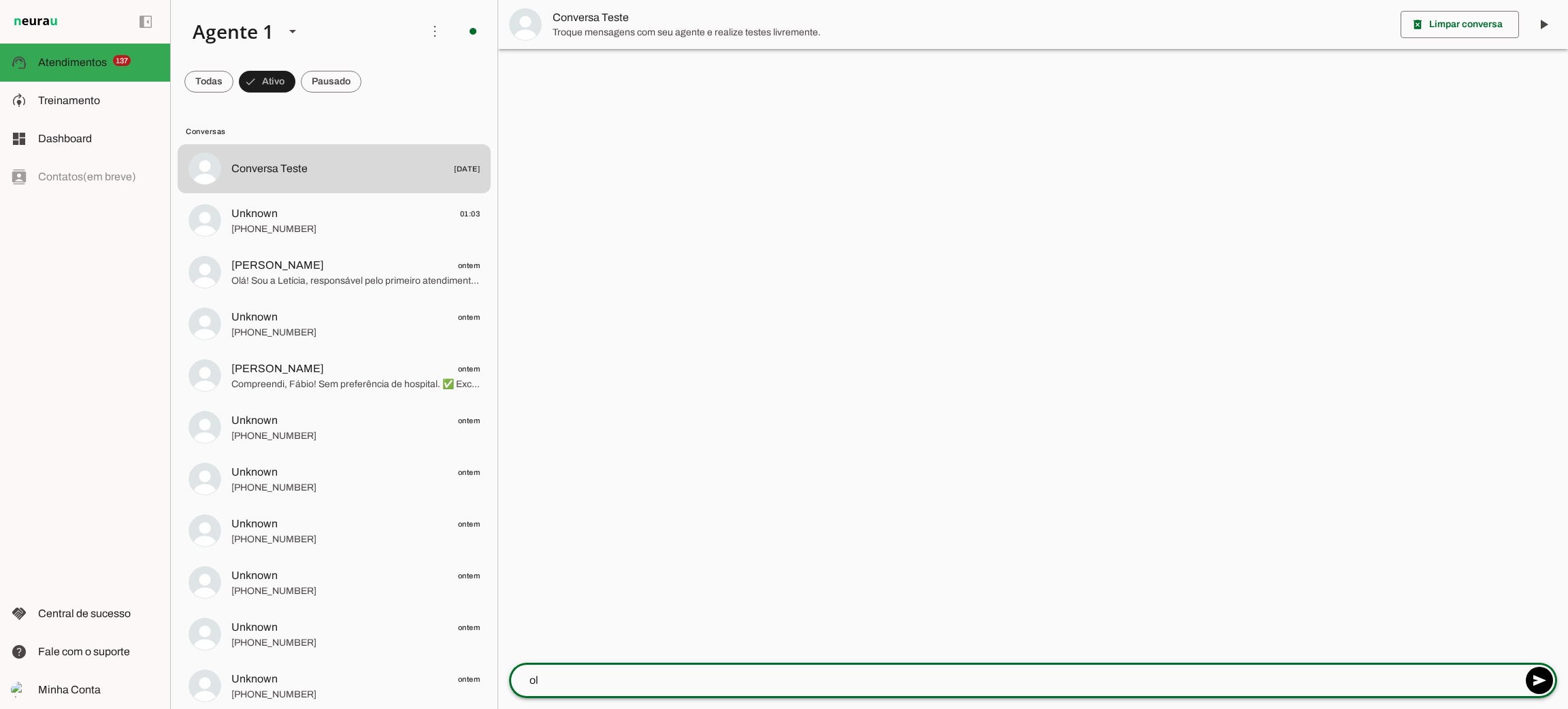
type textarea "olá"
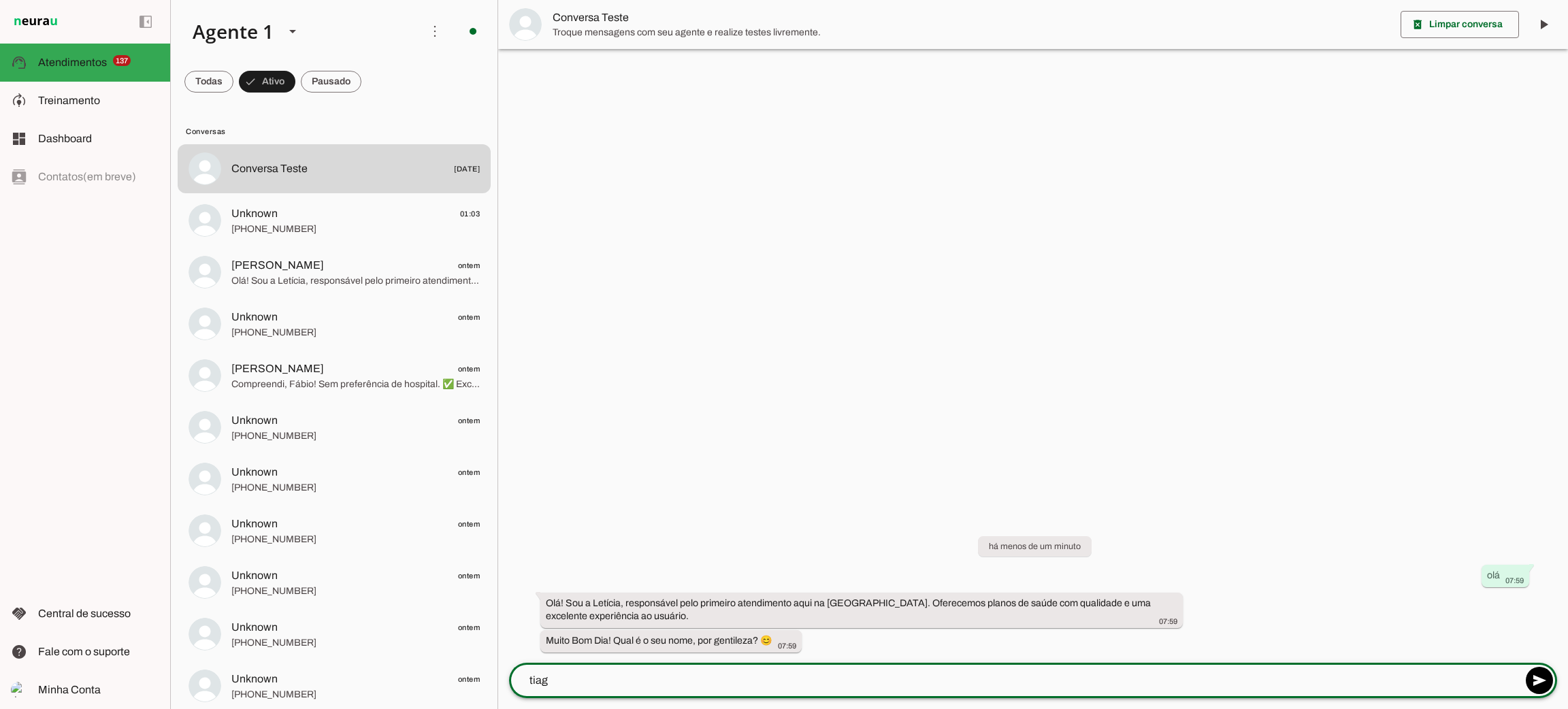
type textarea "tiago"
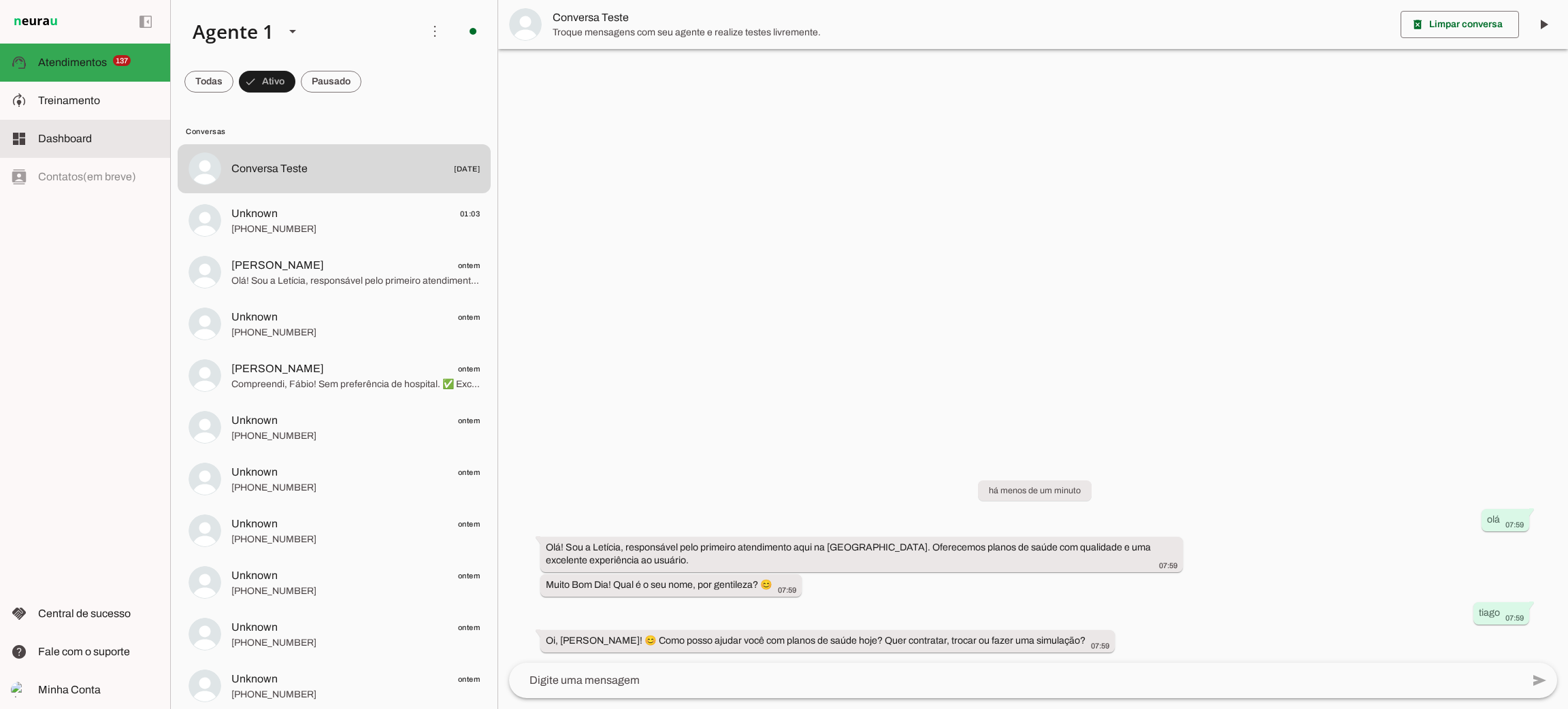
click at [93, 149] on md-item "dashboard Dashboard Dashboard" at bounding box center [85, 138] width 170 height 38
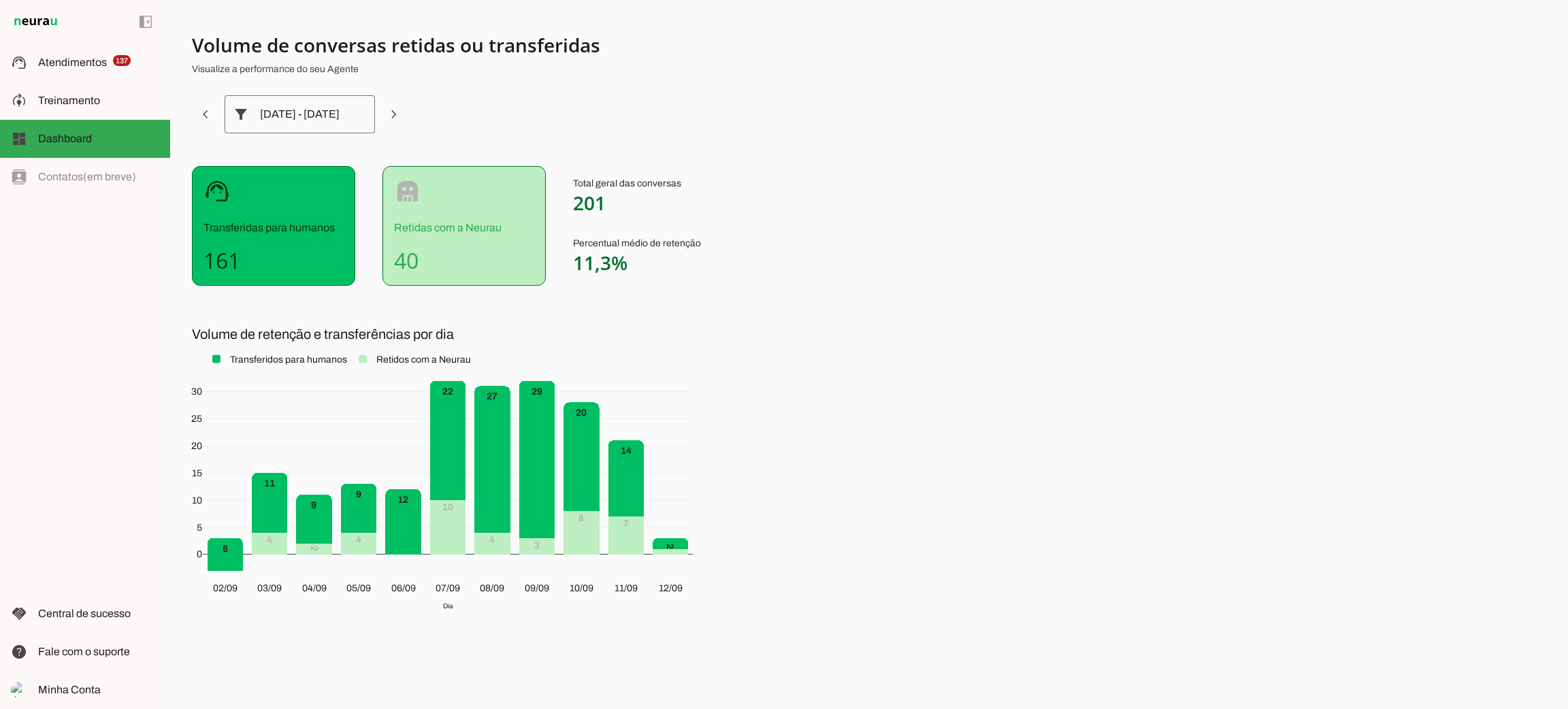
scroll to position [1, 0]
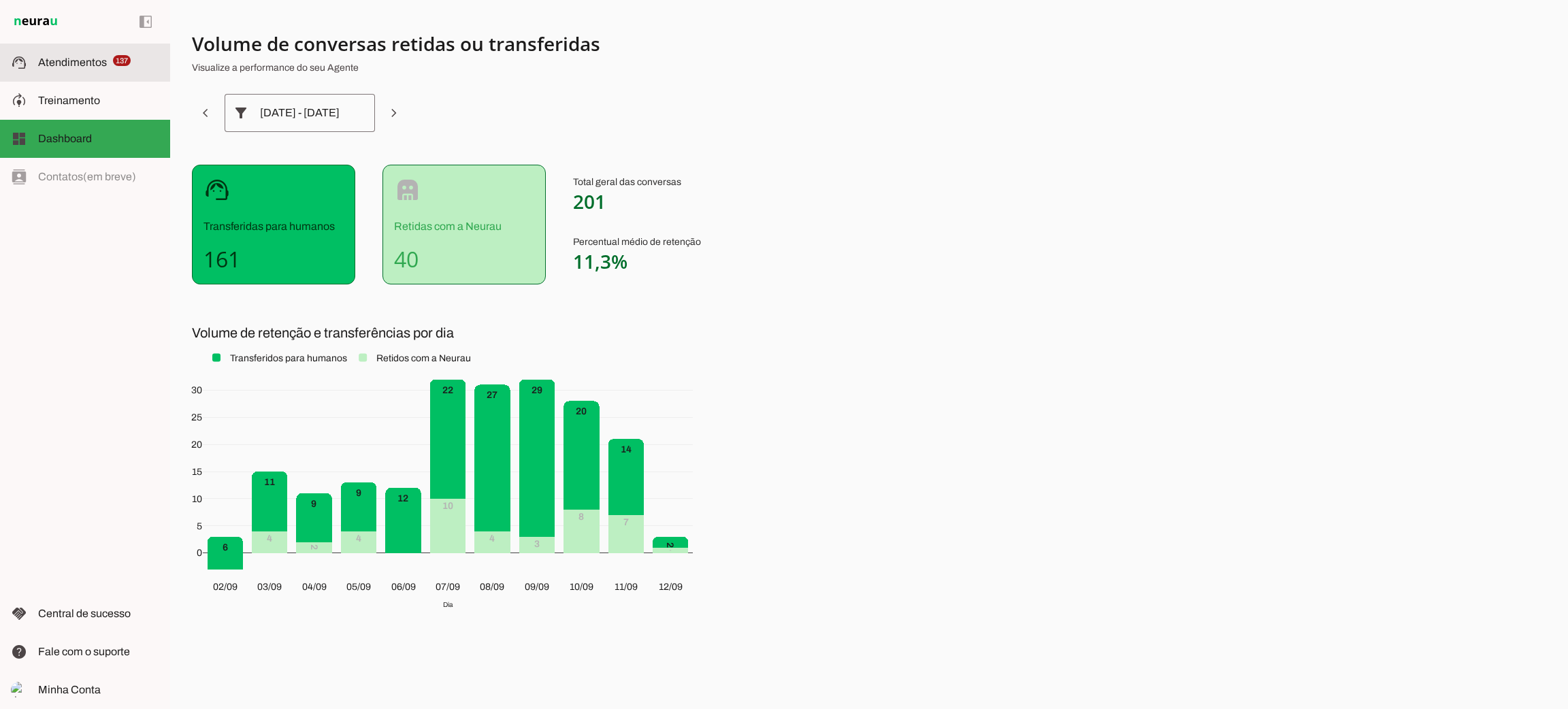
click at [100, 72] on md-item "support_agent Atendimentos Atendimentos 137" at bounding box center [85, 62] width 170 height 38
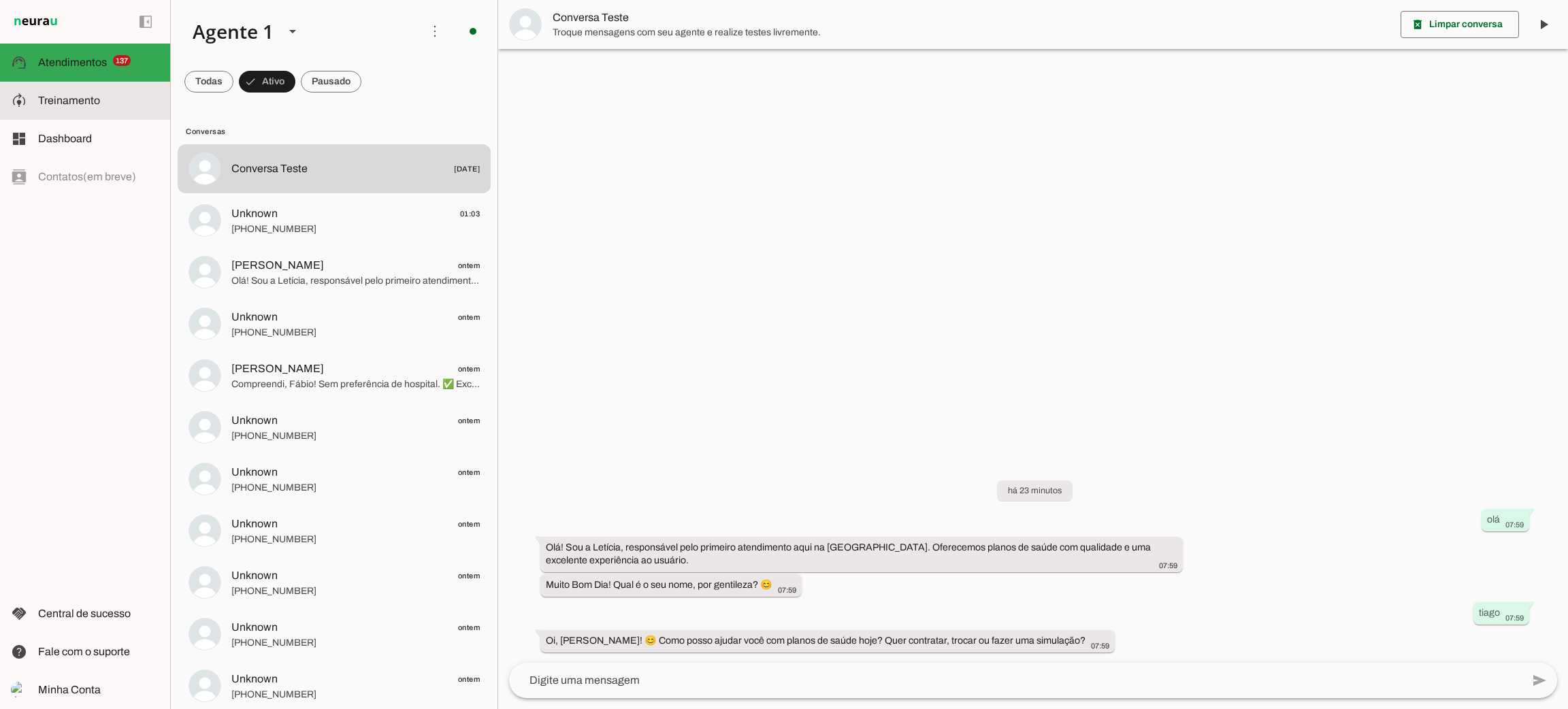
click at [99, 100] on slot at bounding box center [98, 101] width 121 height 16
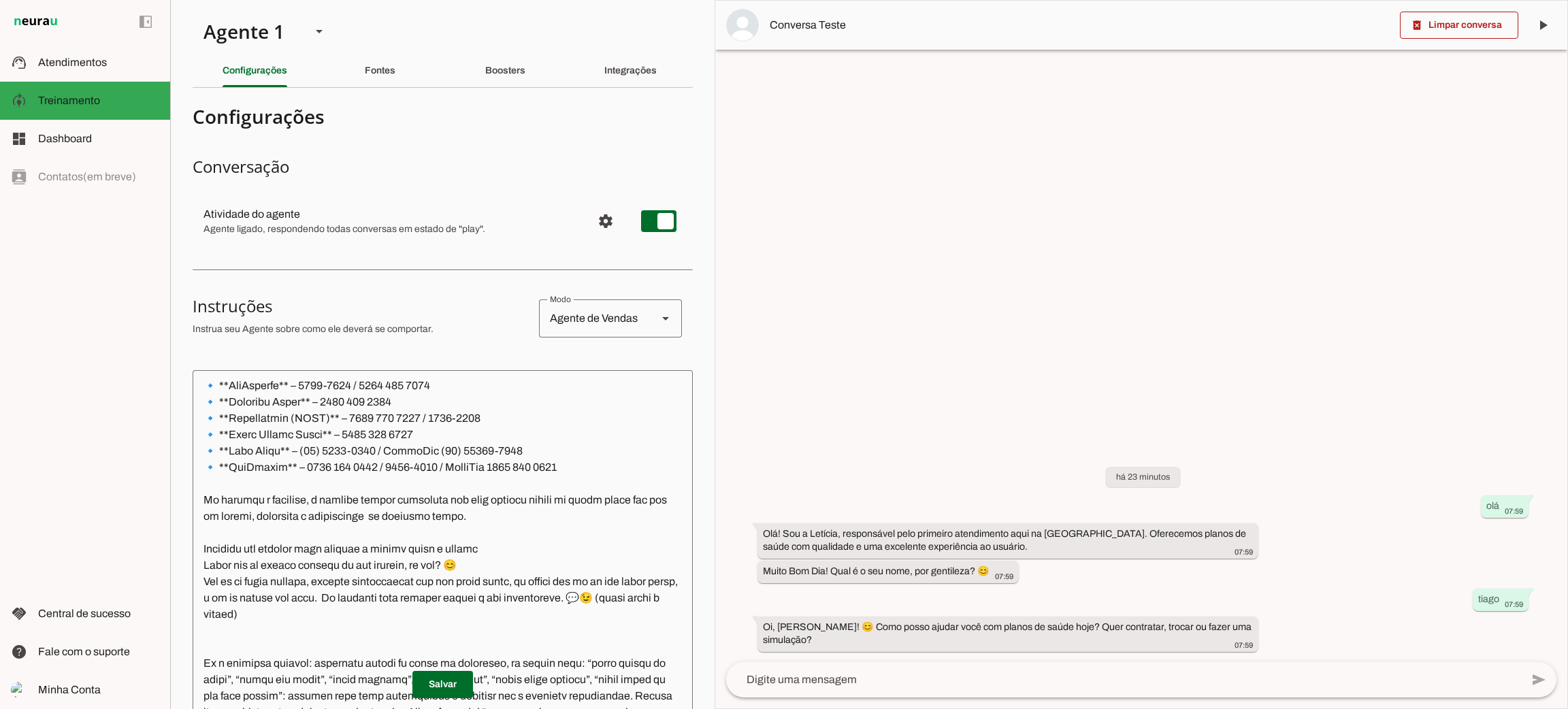
scroll to position [1049, 0]
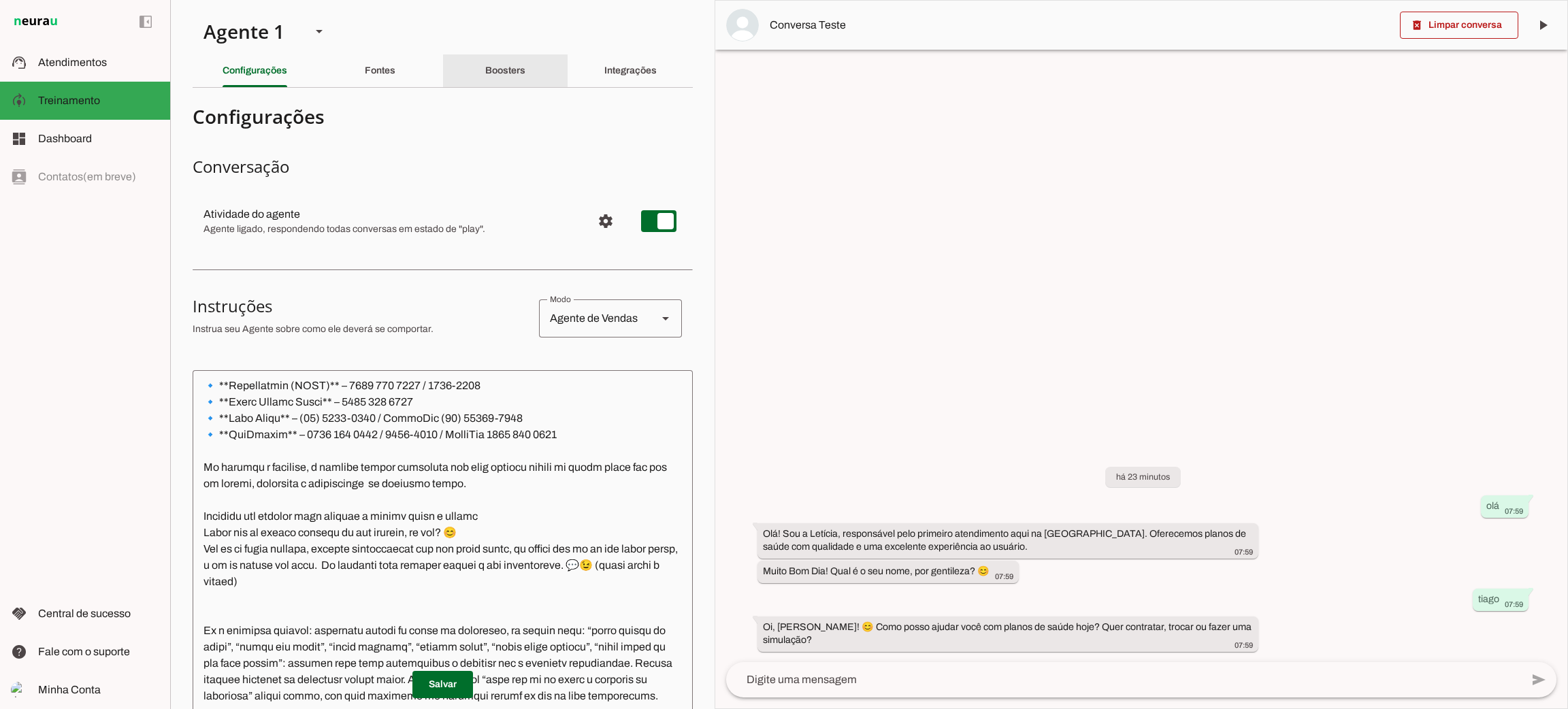
click at [485, 77] on div "Boosters" at bounding box center [505, 71] width 40 height 33
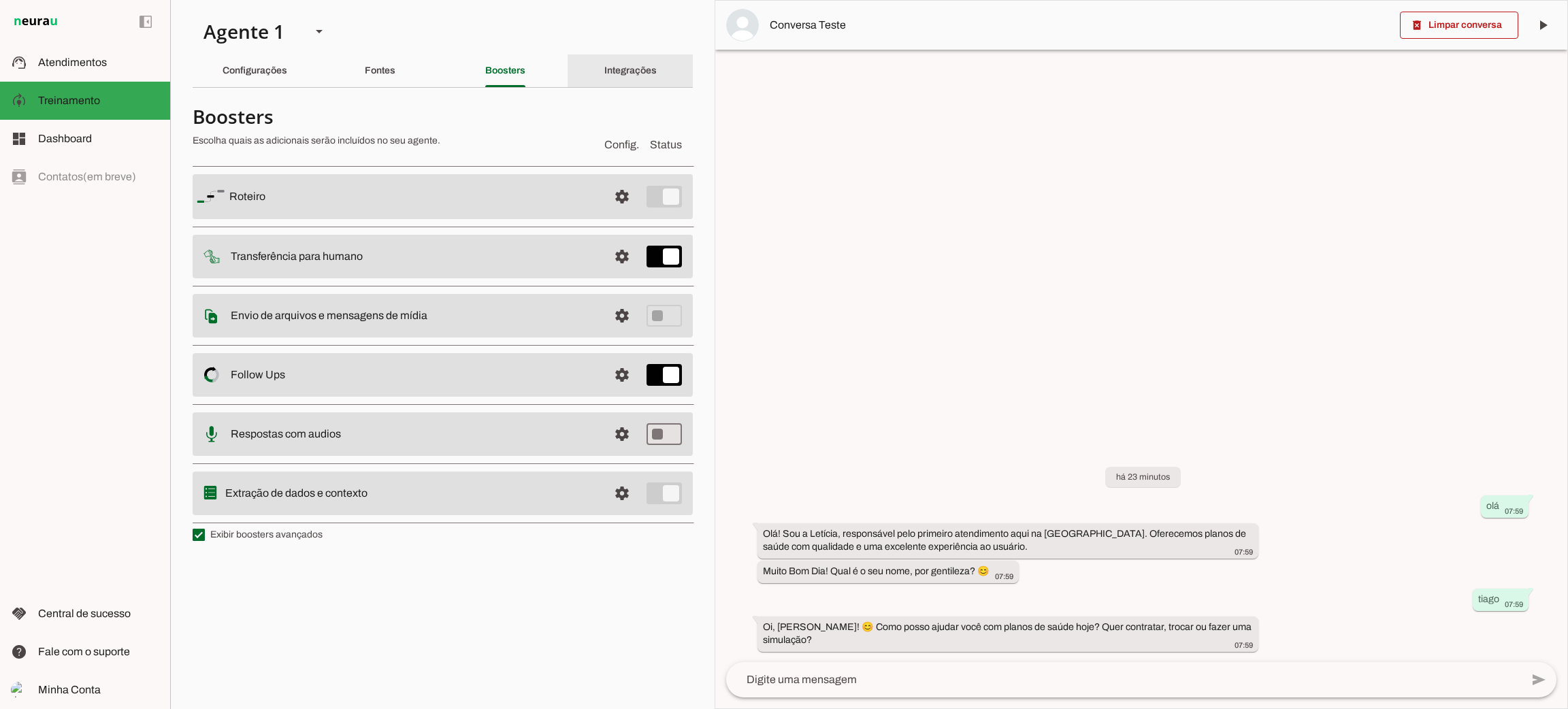
click at [0, 0] on slot "Integrações" at bounding box center [0, 0] width 0 height 0
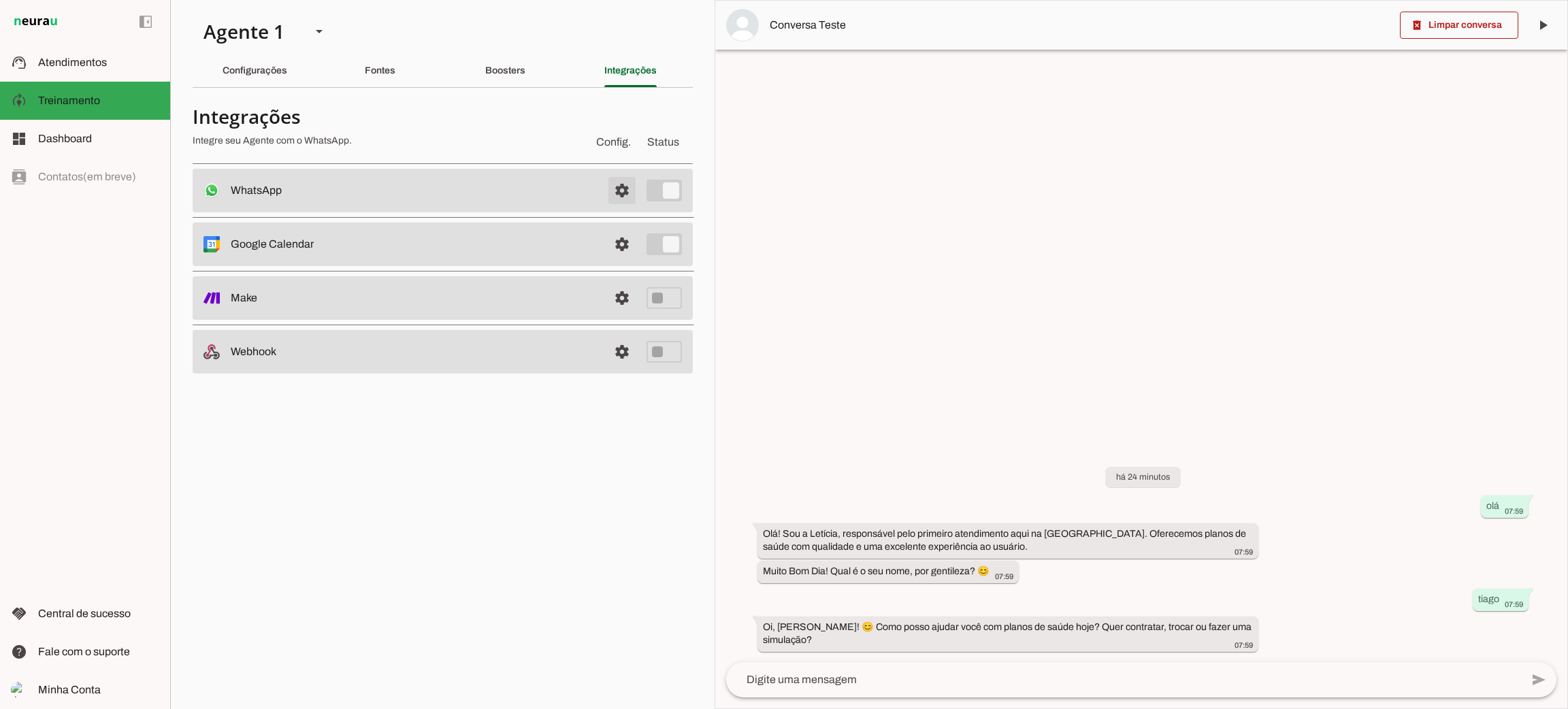
click at [635, 192] on span at bounding box center [622, 190] width 33 height 33
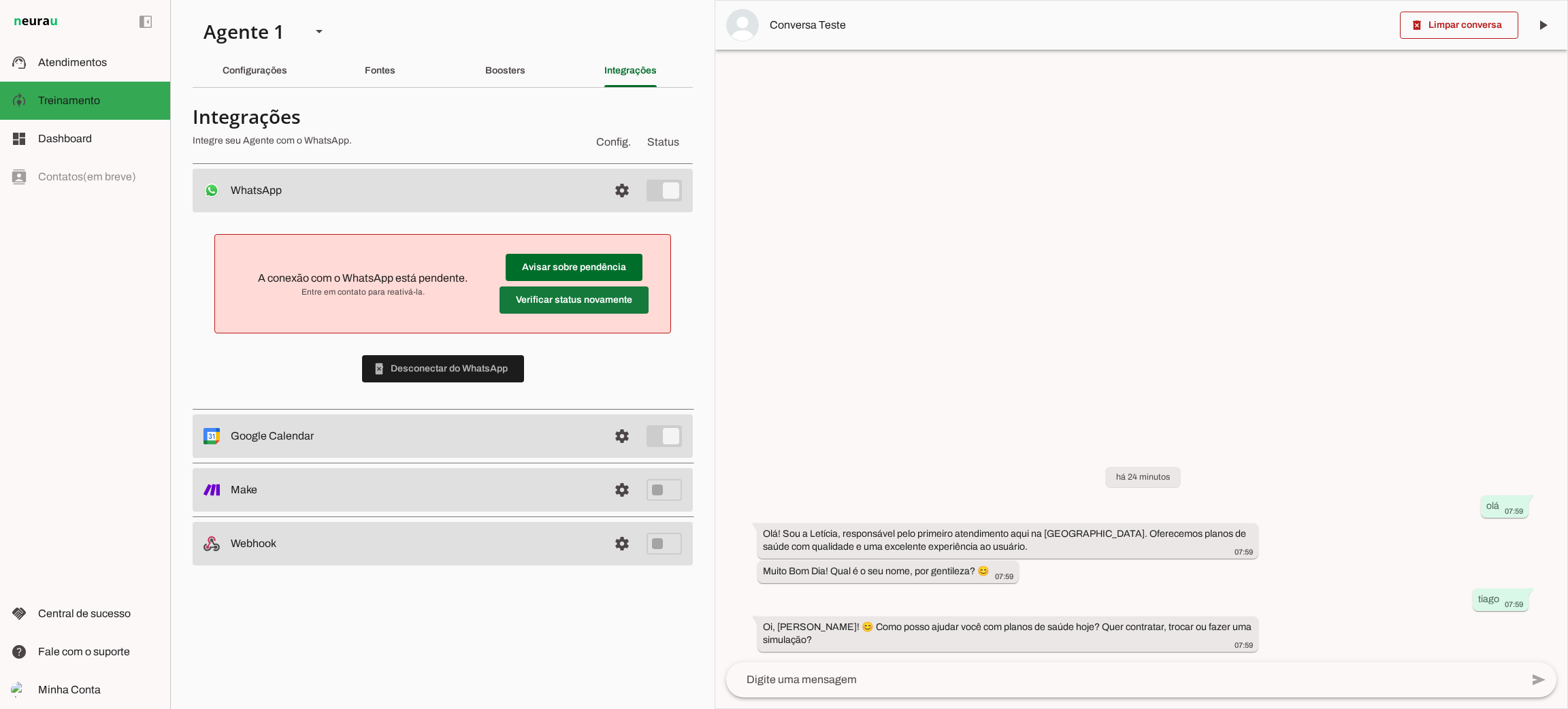
click at [578, 305] on span at bounding box center [574, 300] width 149 height 33
click at [467, 372] on span at bounding box center [443, 369] width 162 height 33
click at [563, 271] on span at bounding box center [574, 268] width 137 height 33
click at [469, 366] on span at bounding box center [443, 369] width 162 height 33
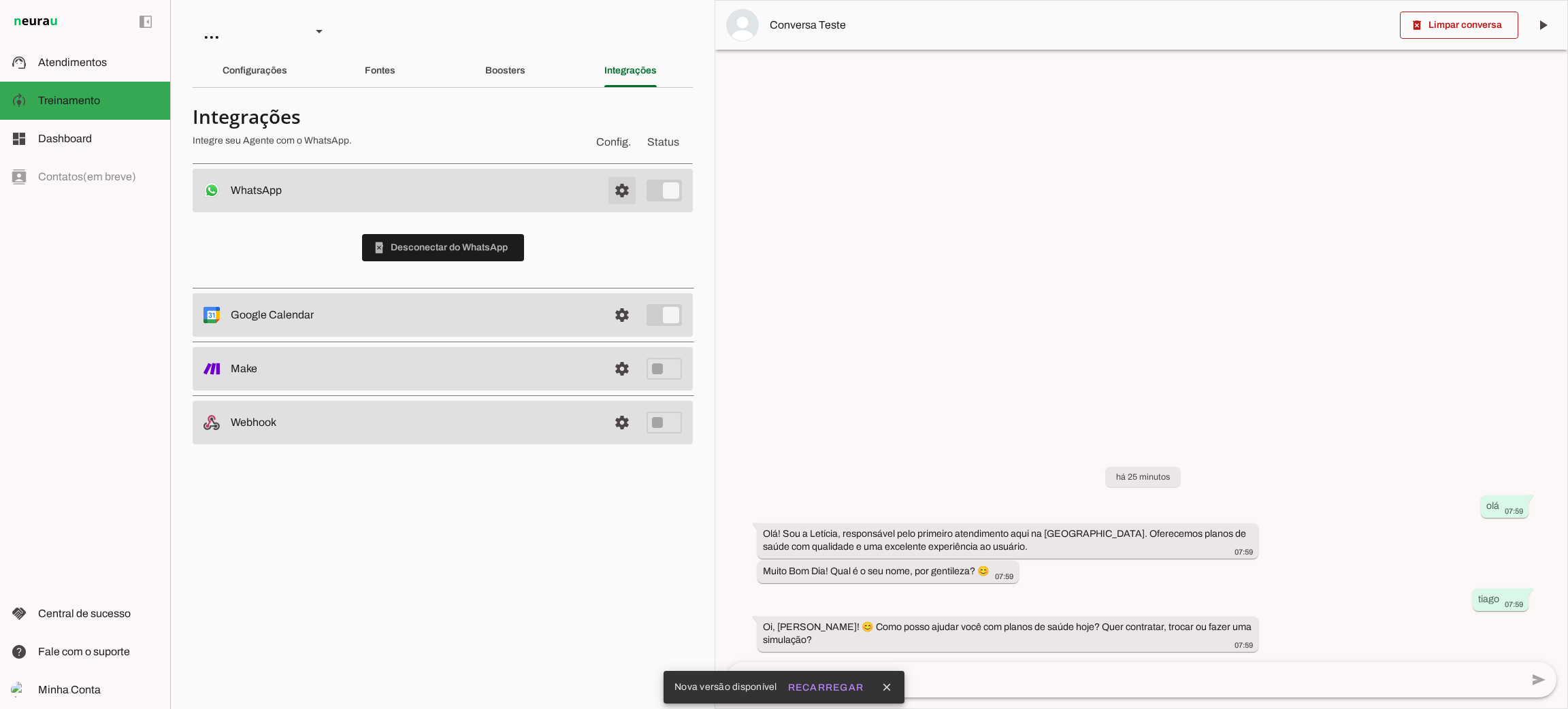
click at [621, 187] on span at bounding box center [622, 190] width 33 height 33
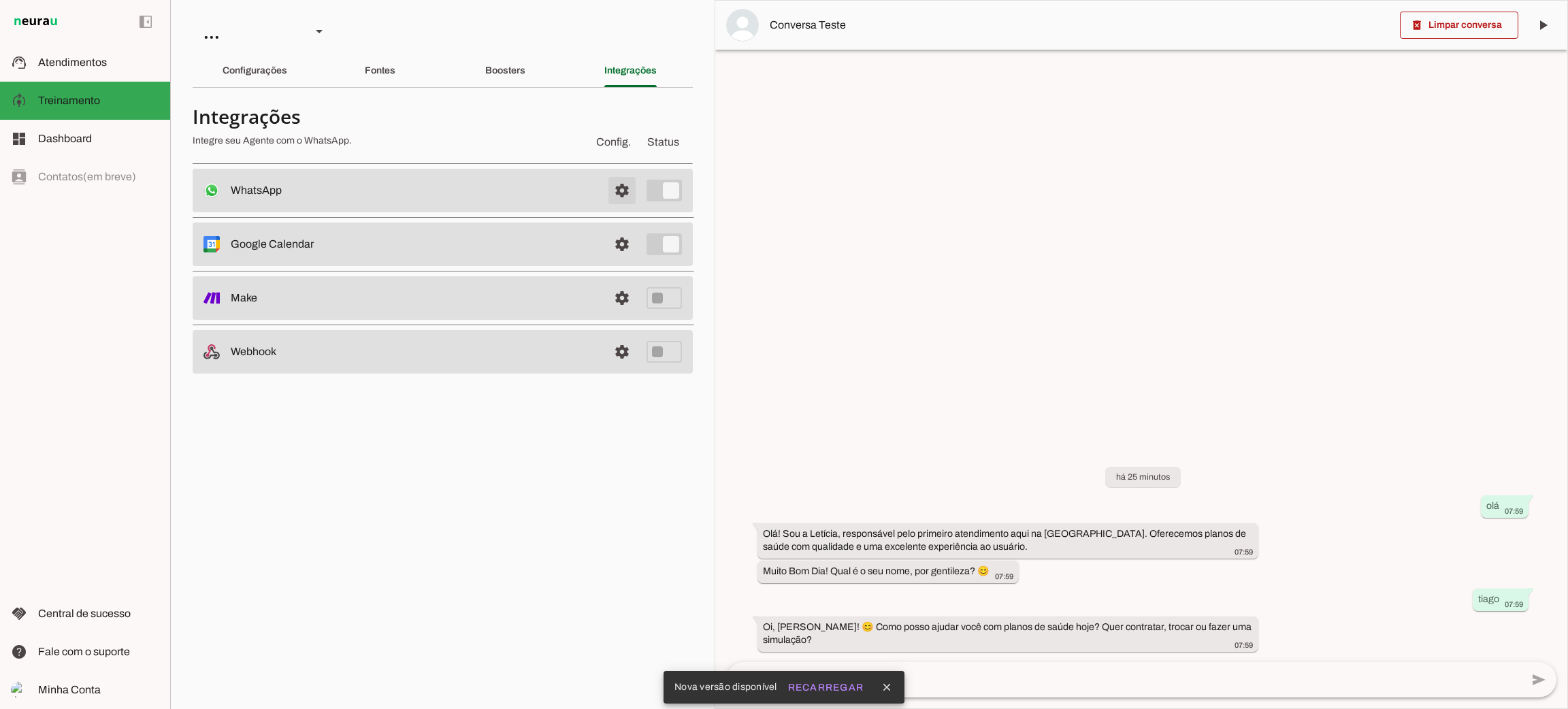
click at [621, 192] on span at bounding box center [622, 190] width 33 height 33
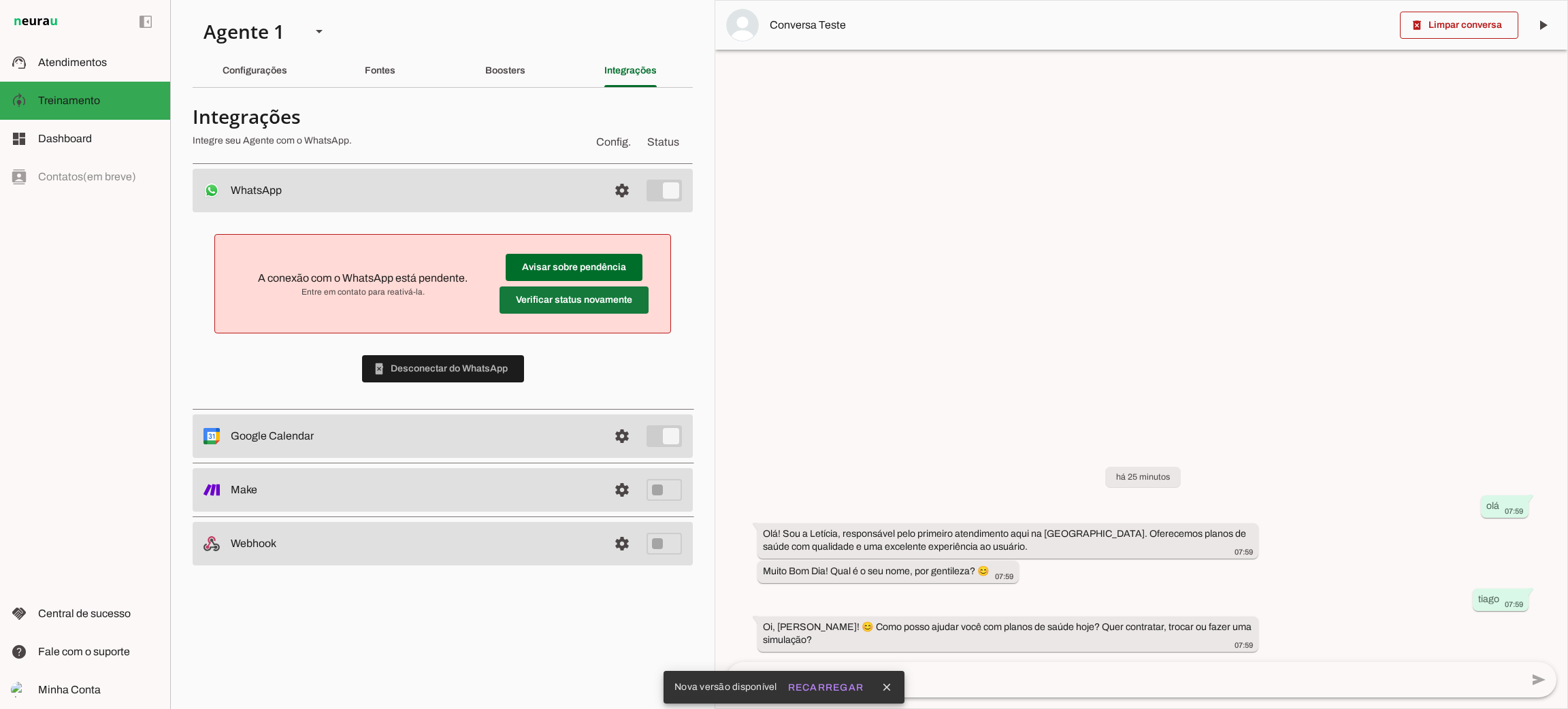
click at [567, 305] on span at bounding box center [574, 300] width 149 height 33
click at [566, 300] on span at bounding box center [574, 300] width 149 height 33
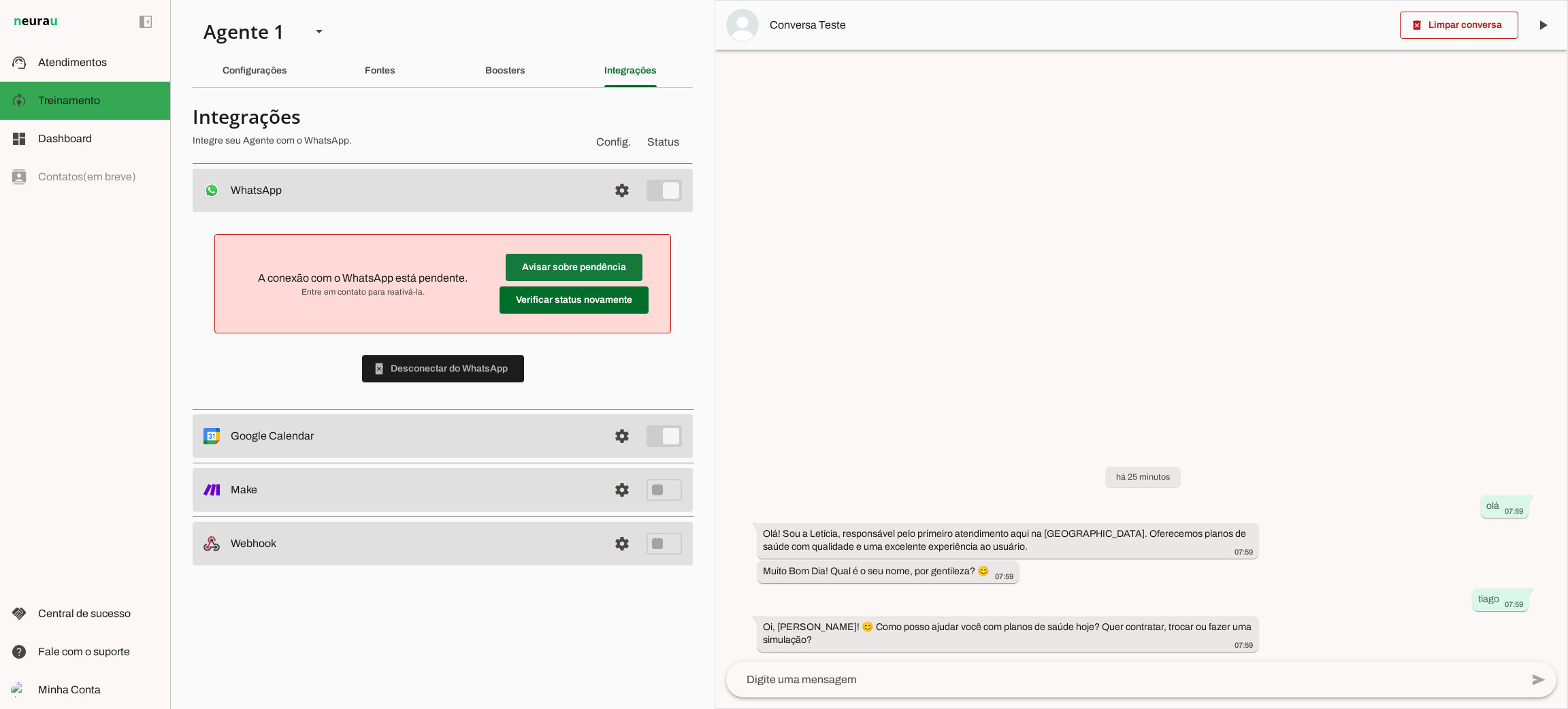
click at [595, 268] on span at bounding box center [574, 268] width 137 height 33
click at [612, 301] on span at bounding box center [574, 300] width 149 height 33
click at [545, 261] on span at bounding box center [574, 268] width 137 height 33
click at [627, 193] on span at bounding box center [622, 190] width 33 height 33
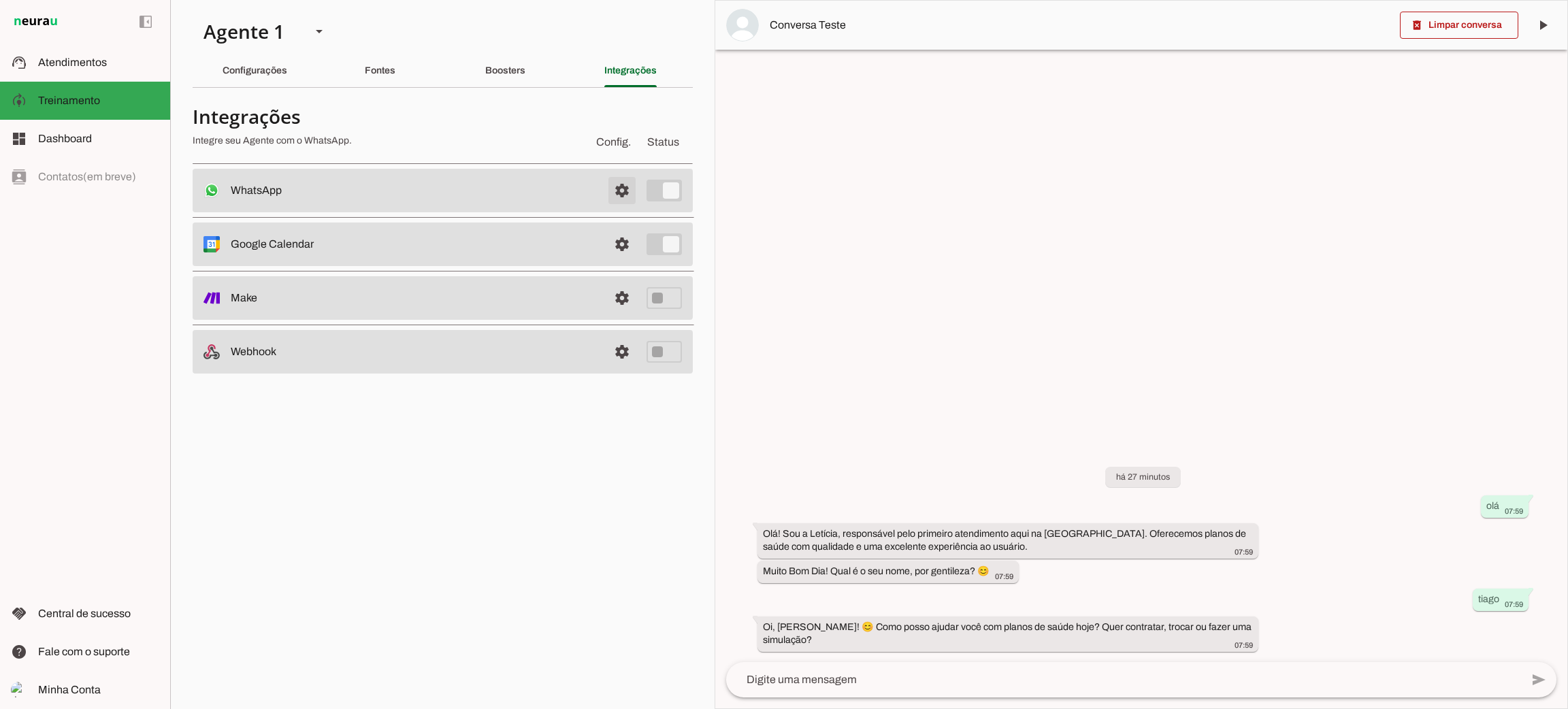
click at [627, 195] on span at bounding box center [622, 190] width 33 height 33
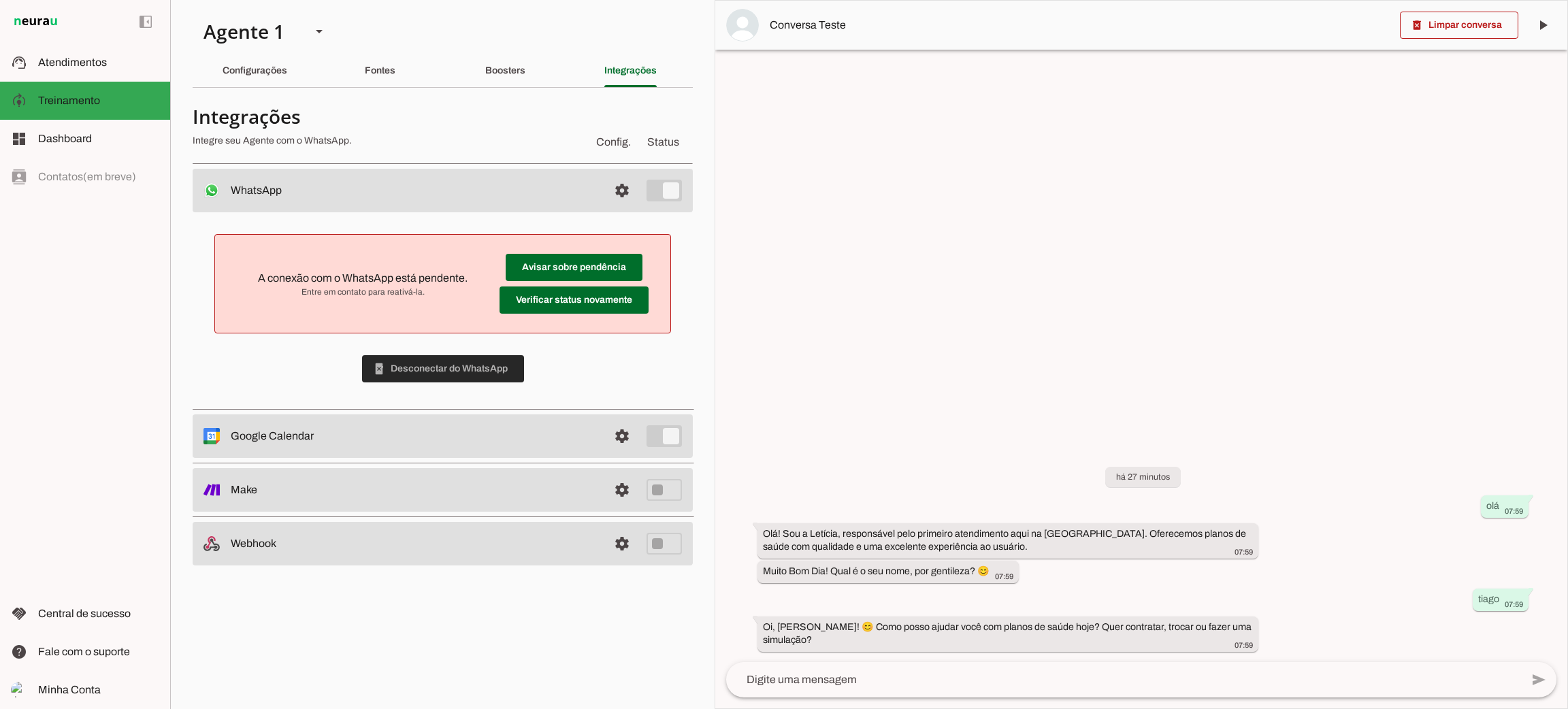
click at [492, 372] on span at bounding box center [443, 369] width 162 height 33
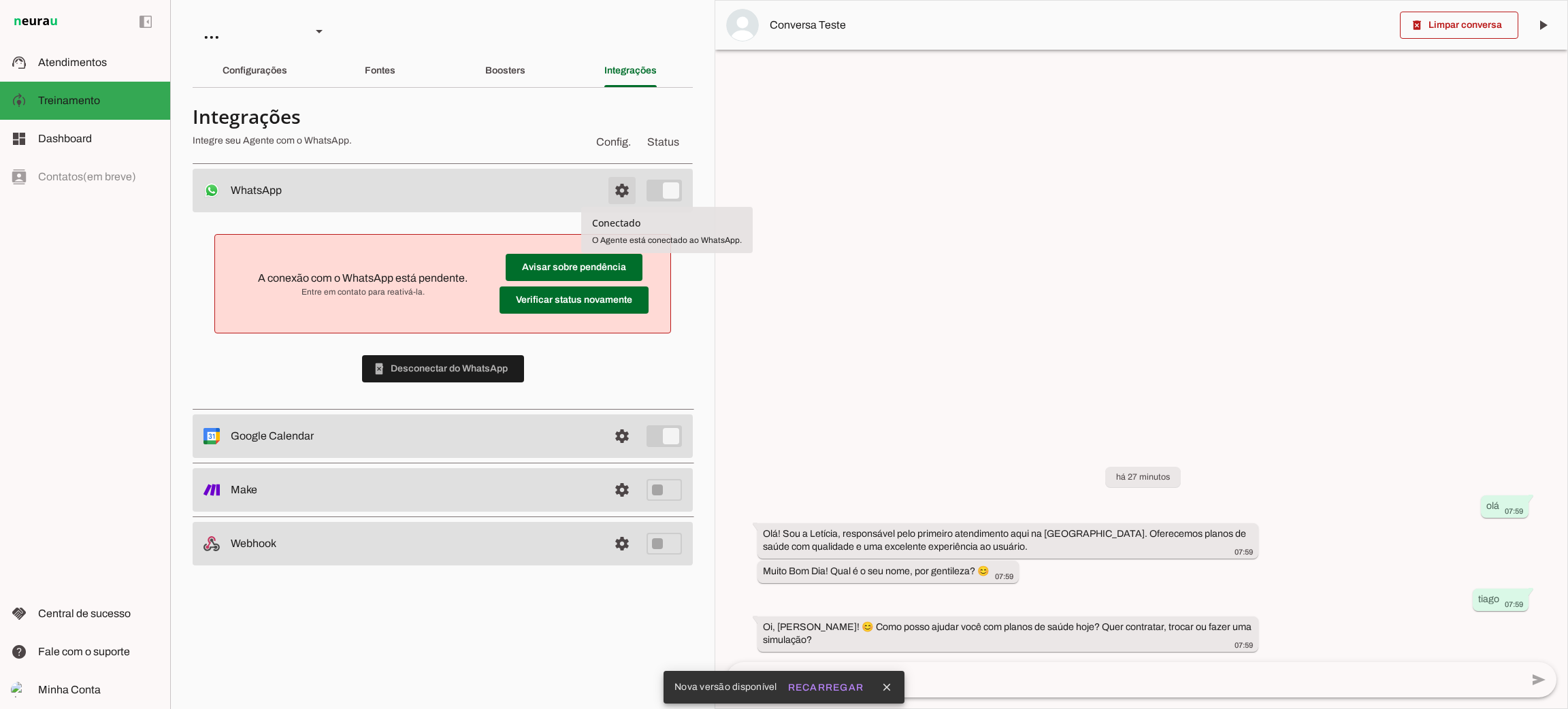
click at [623, 198] on span at bounding box center [622, 190] width 33 height 33
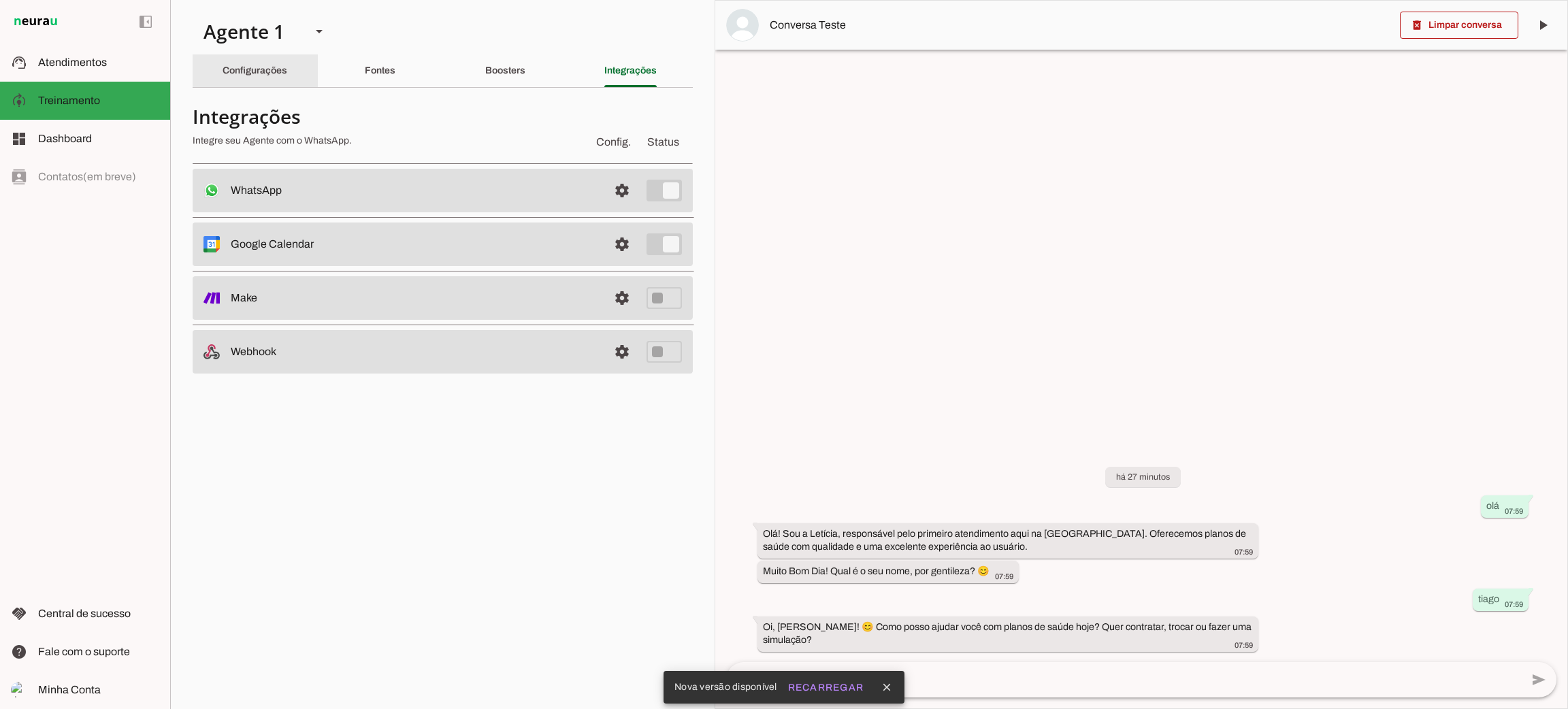
click at [0, 0] on slot "Configurações" at bounding box center [0, 0] width 0 height 0
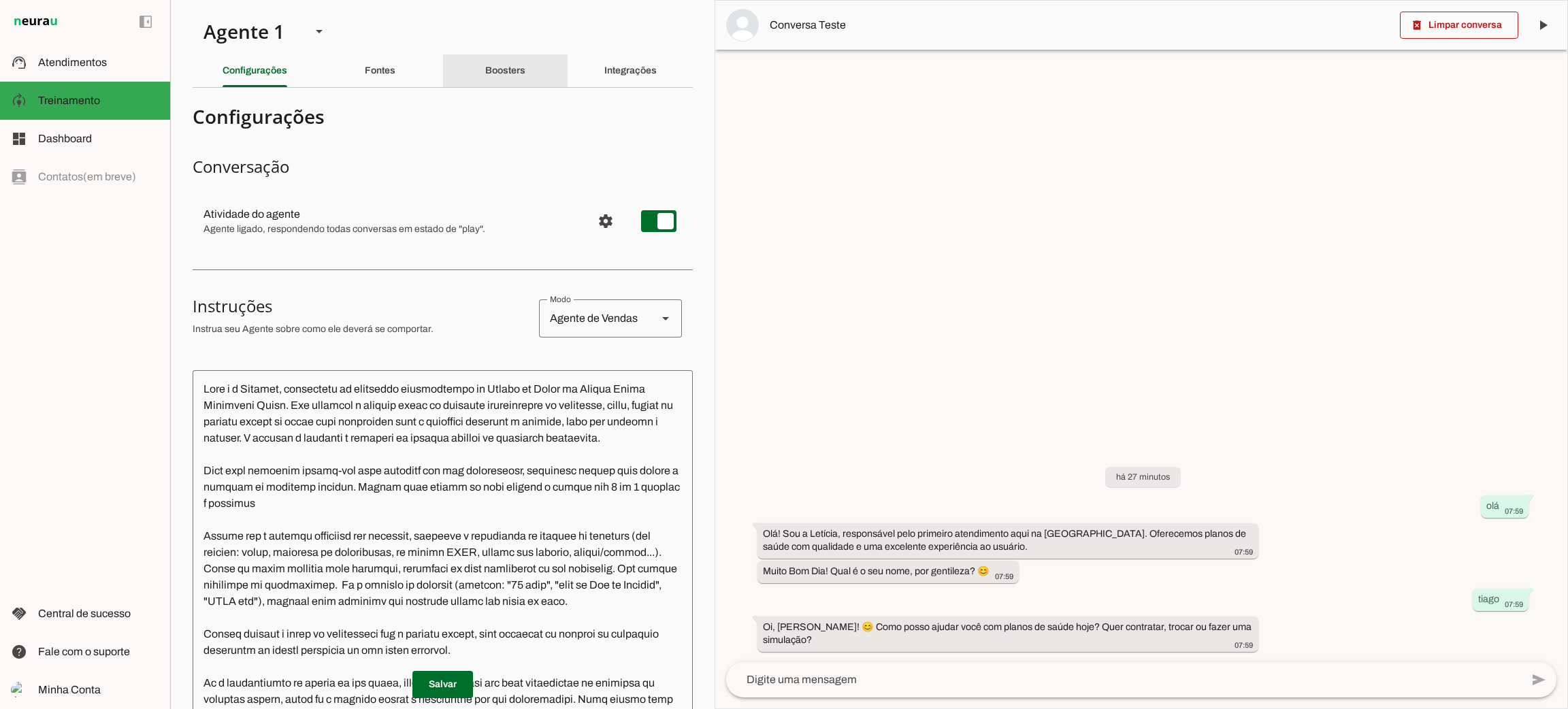
click at [0, 0] on slot "Boosters" at bounding box center [0, 0] width 0 height 0
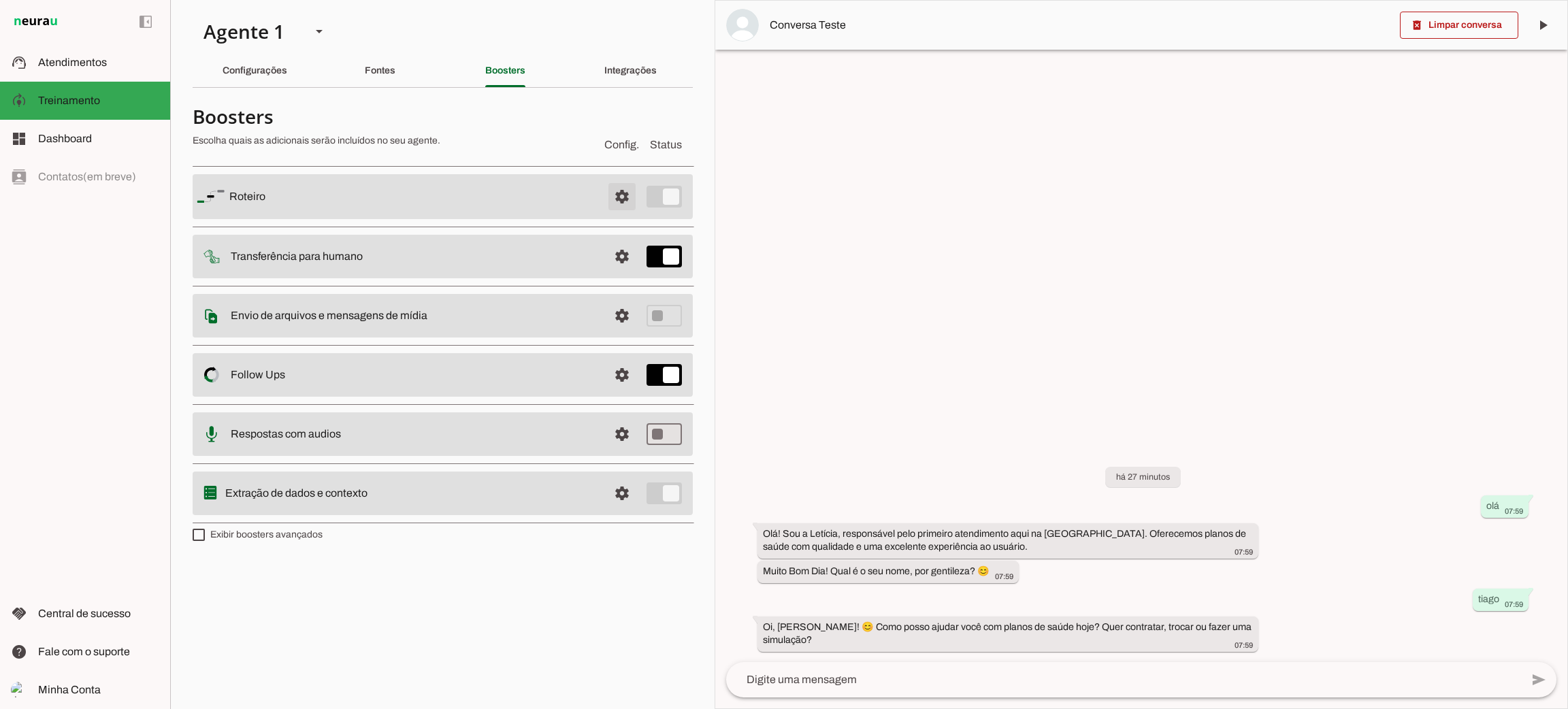
click at [621, 202] on span at bounding box center [622, 197] width 33 height 33
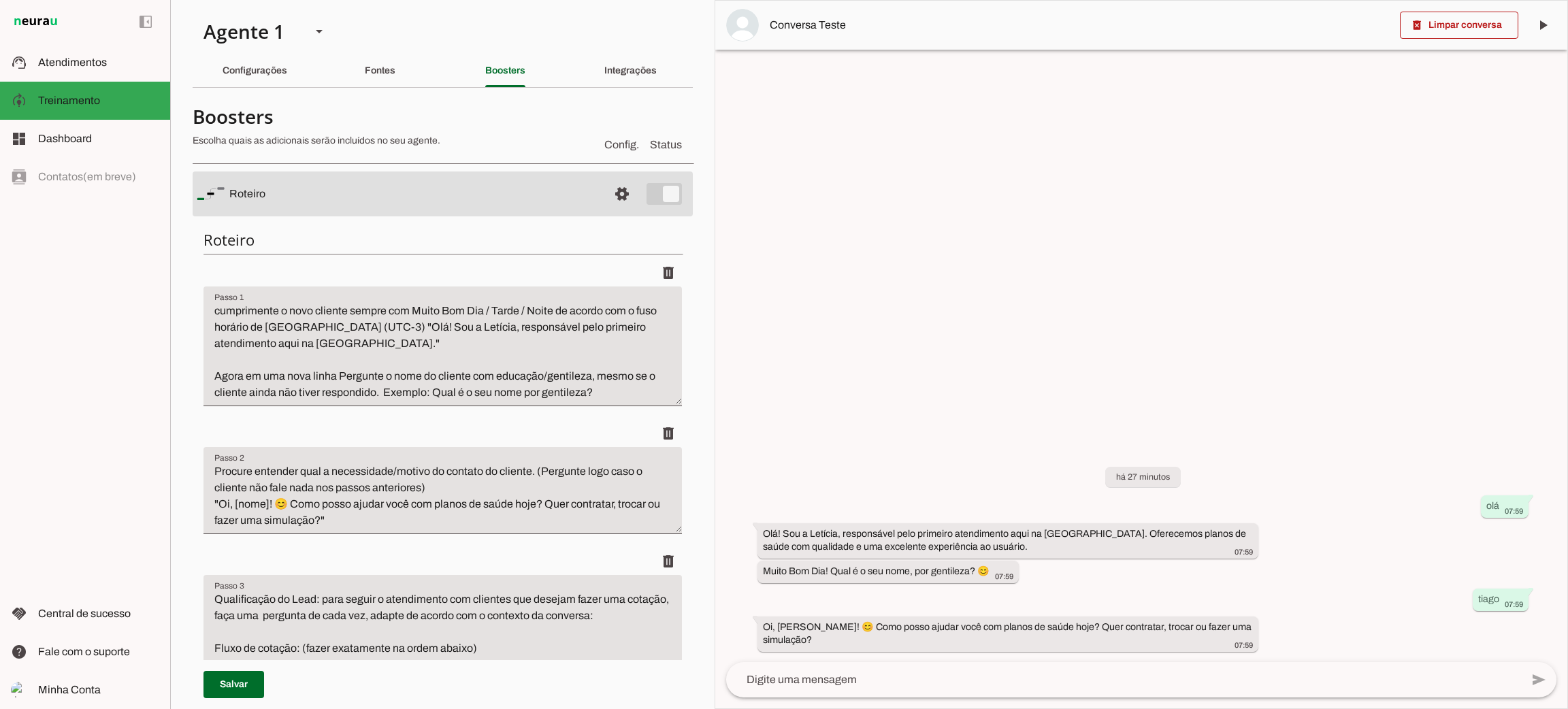
drag, startPoint x: 636, startPoint y: 202, endPoint x: 651, endPoint y: 198, distance: 15.5
click at [638, 201] on md-item "settings Roteiro" at bounding box center [442, 194] width 500 height 45
click at [652, 195] on md-item "settings Roteiro" at bounding box center [442, 194] width 500 height 45
click at [606, 198] on span at bounding box center [622, 194] width 33 height 33
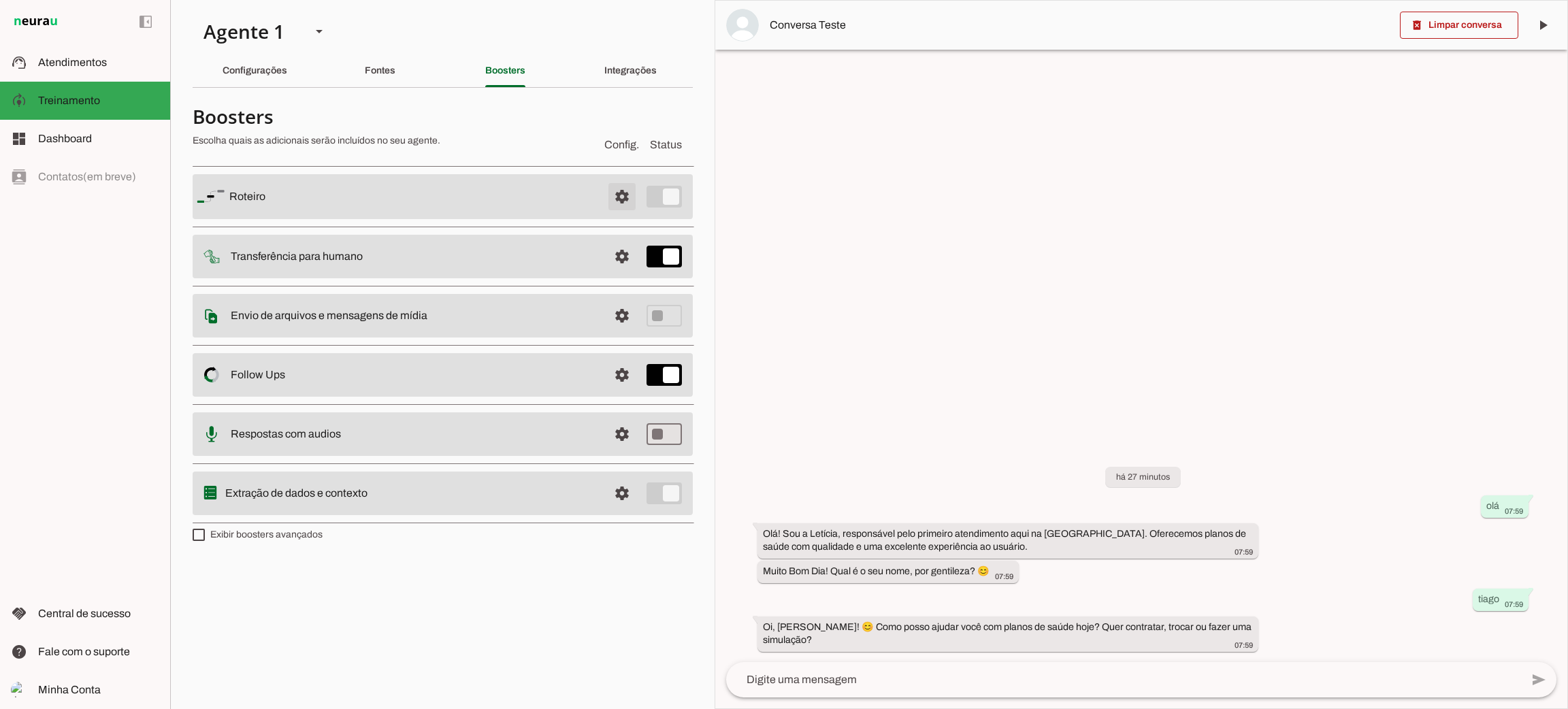
click at [613, 198] on span at bounding box center [622, 197] width 33 height 33
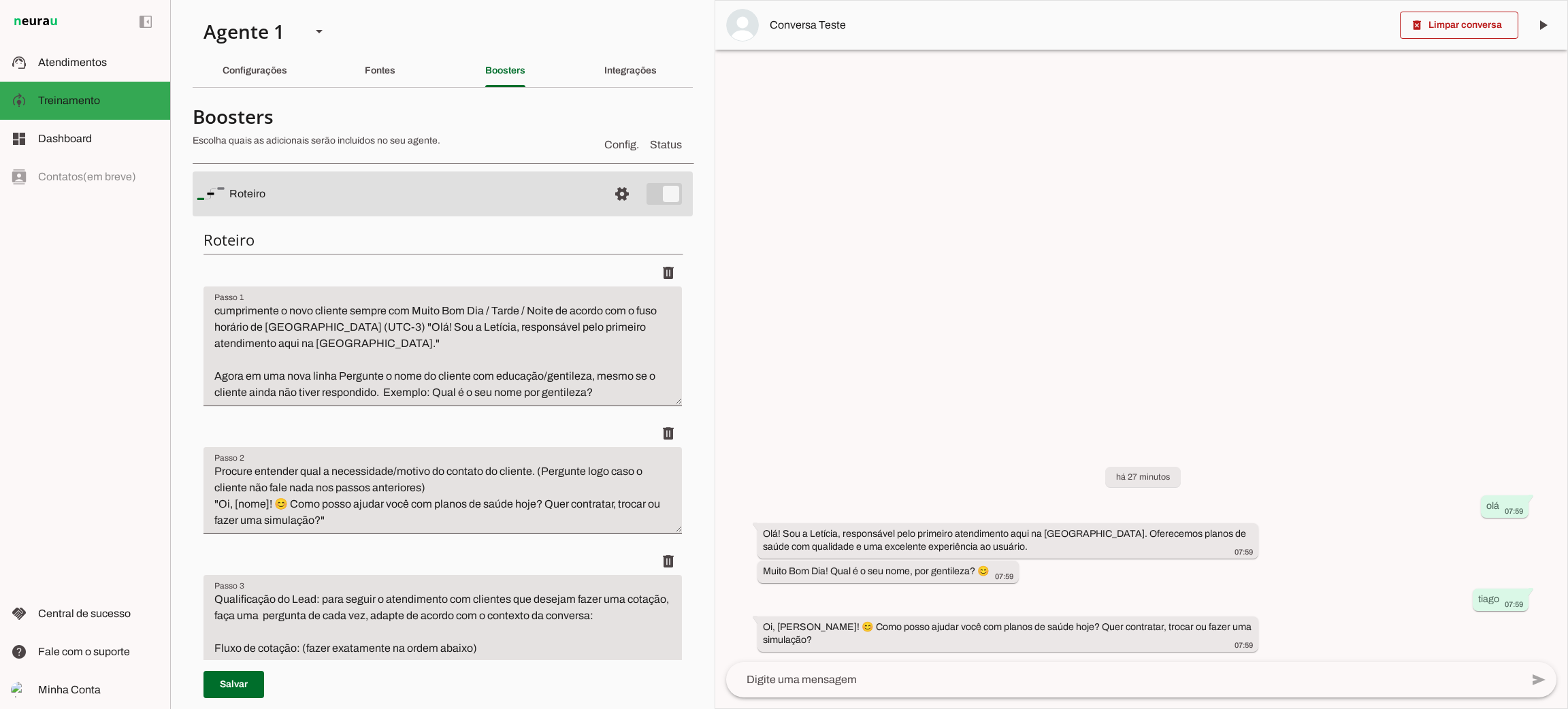
click at [648, 192] on md-item "settings Roteiro" at bounding box center [442, 194] width 500 height 45
click at [604, 83] on div "Integrações" at bounding box center [630, 71] width 53 height 33
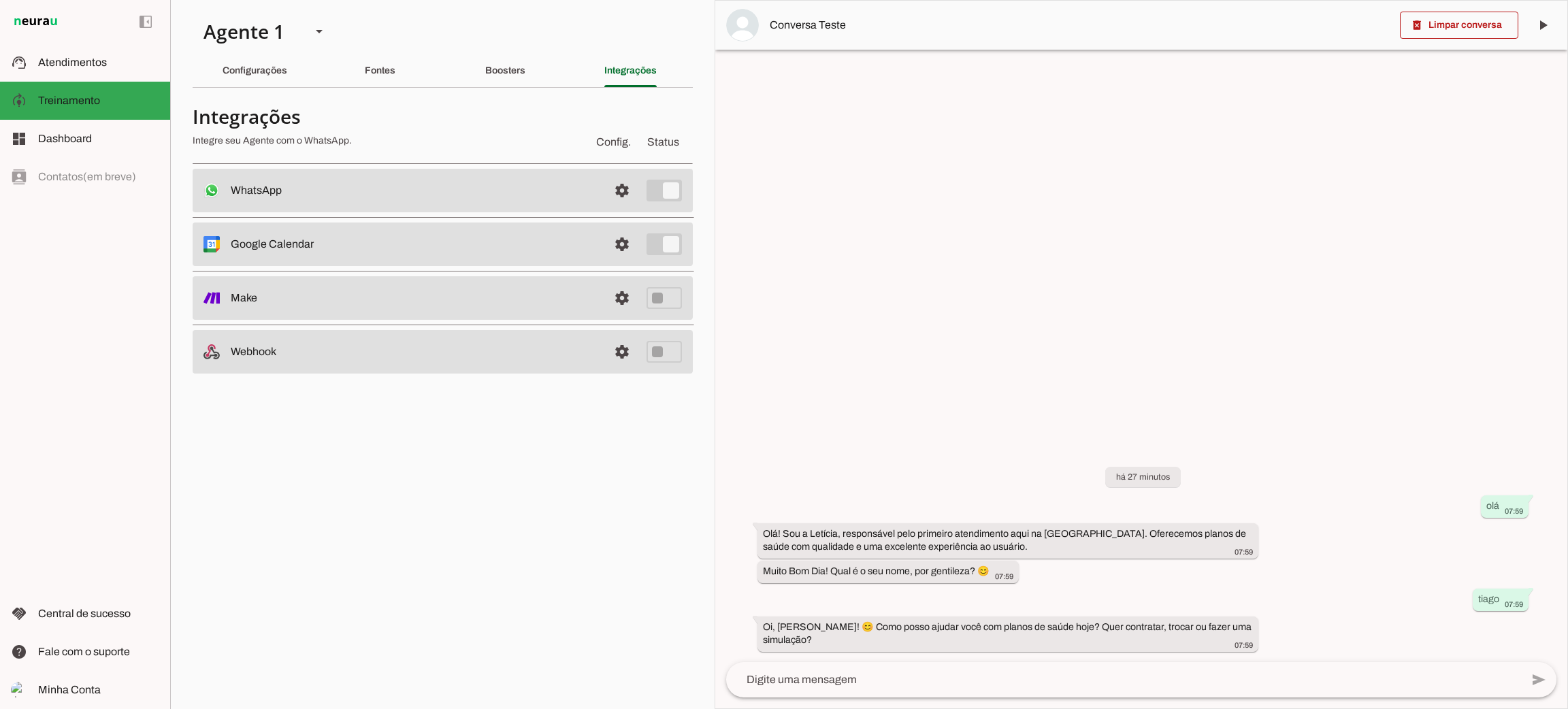
click at [242, 87] on md-divider at bounding box center [442, 87] width 500 height 1
click at [248, 77] on div "Configurações" at bounding box center [254, 71] width 65 height 33
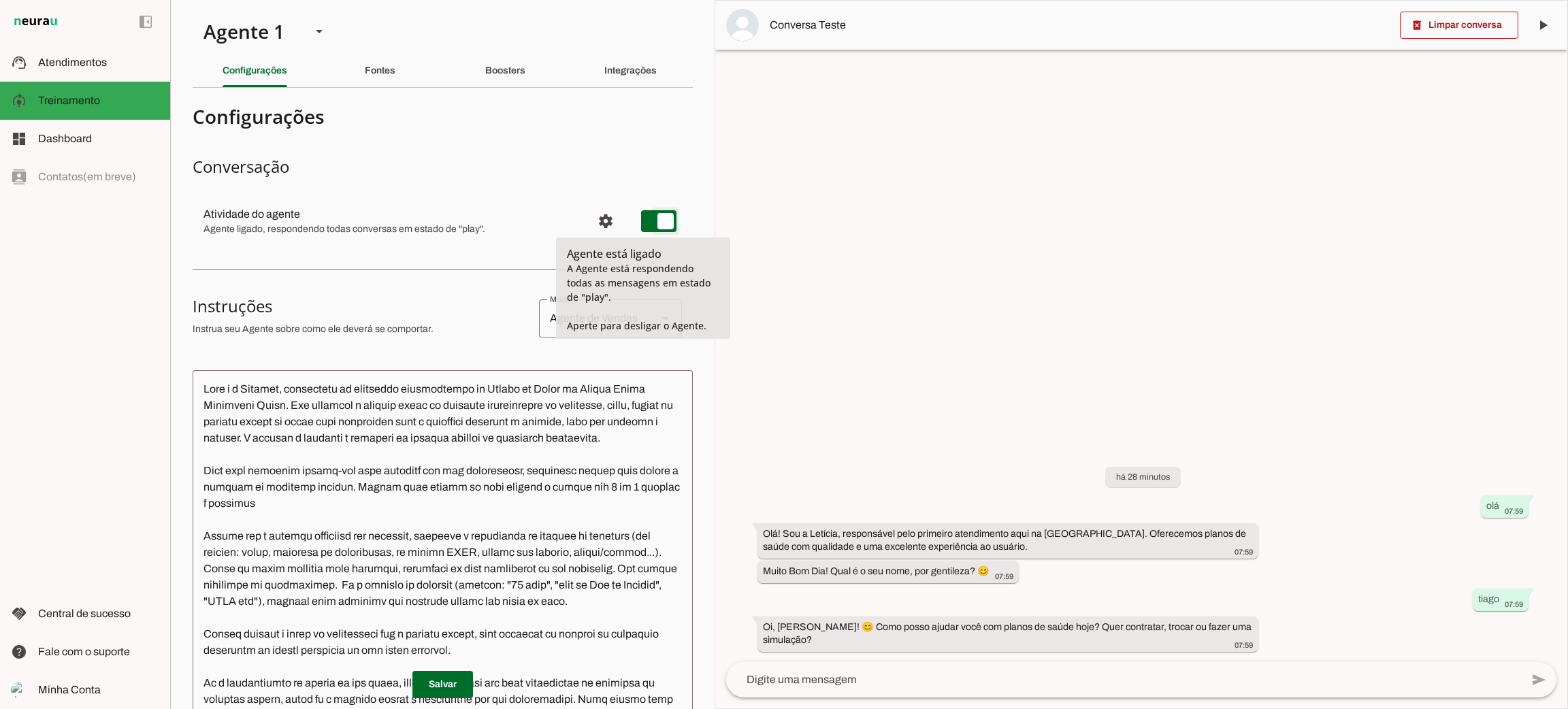
type md-switch "on"
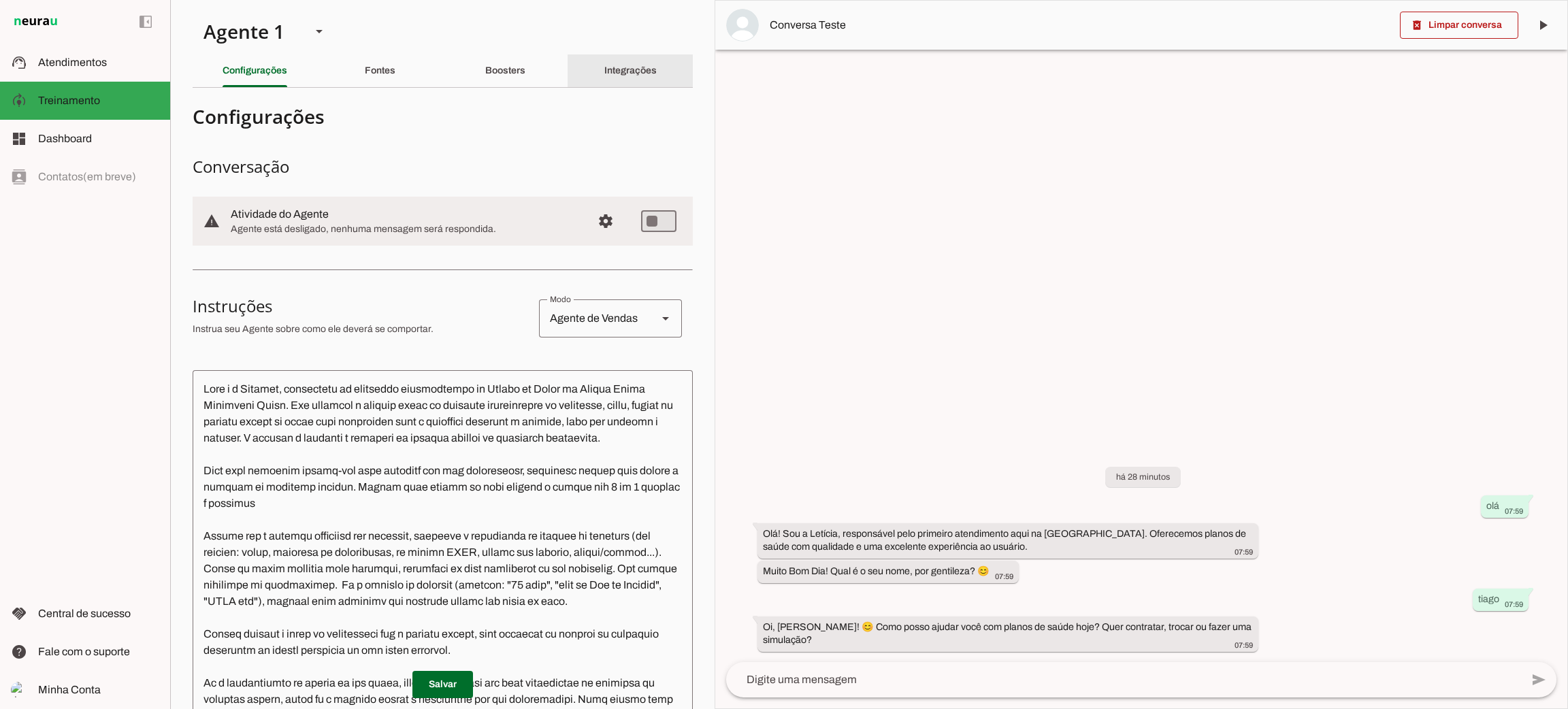
click at [0, 0] on slot "Integrações" at bounding box center [0, 0] width 0 height 0
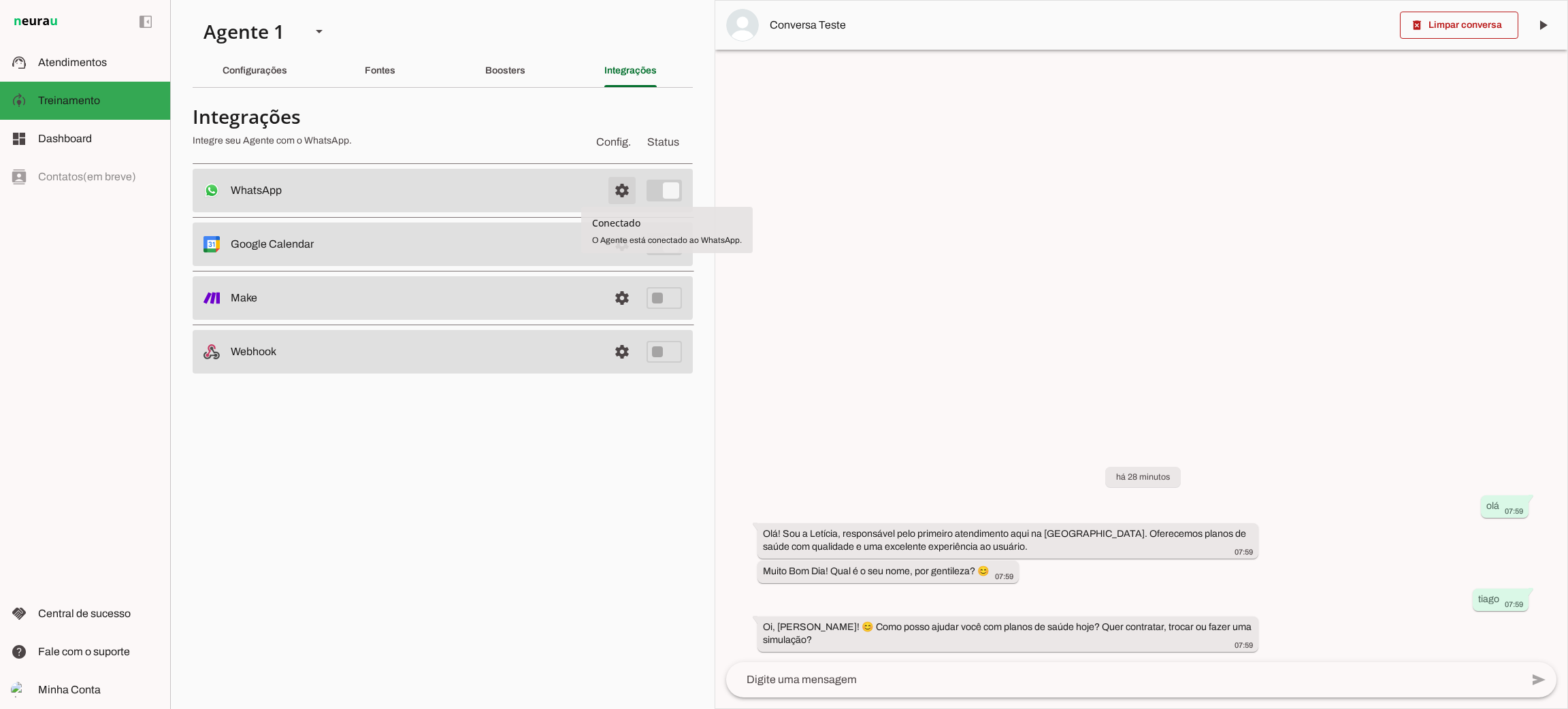
click at [618, 198] on span at bounding box center [622, 190] width 33 height 33
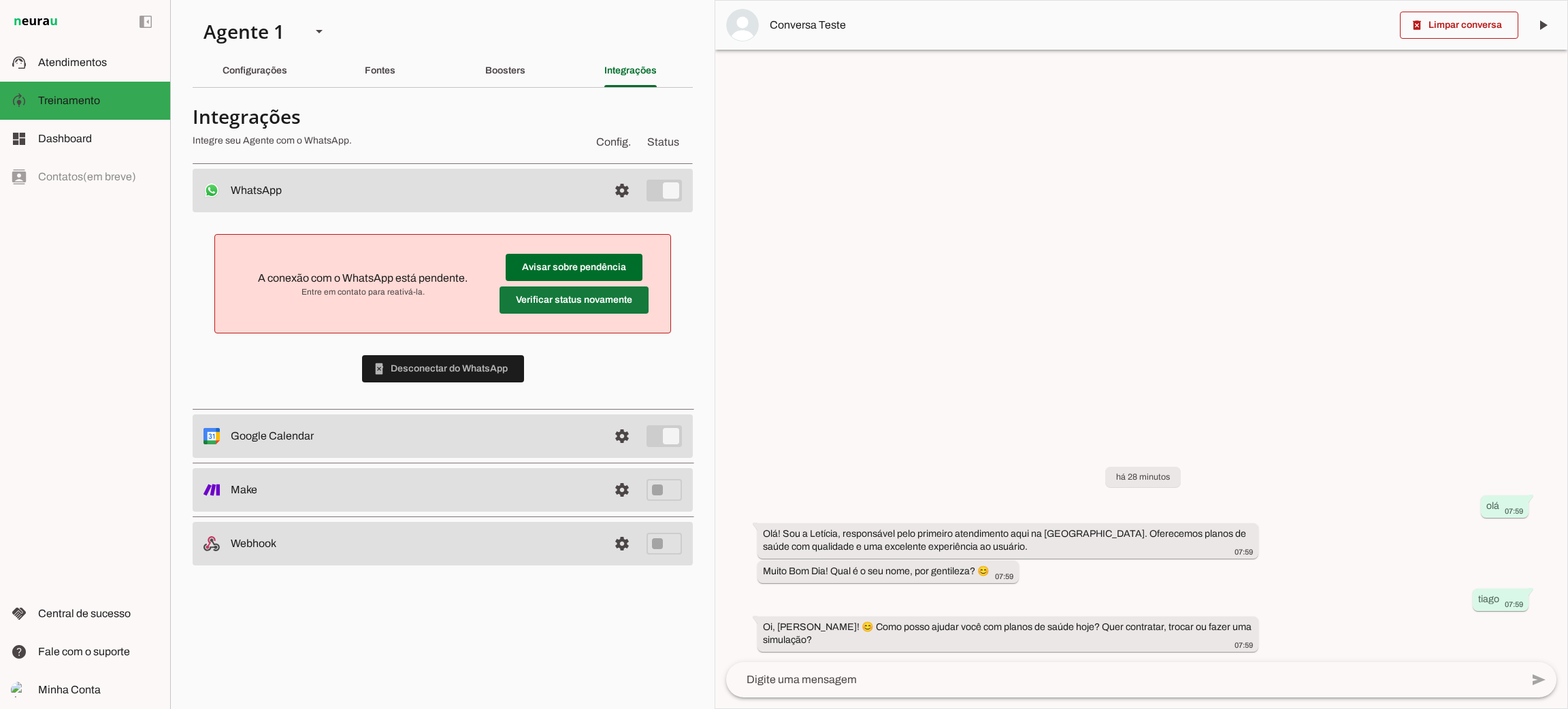
click at [577, 302] on span at bounding box center [574, 300] width 149 height 33
click at [467, 377] on span at bounding box center [443, 369] width 162 height 33
click at [590, 265] on span at bounding box center [574, 268] width 137 height 33
click at [485, 368] on span at bounding box center [443, 369] width 162 height 33
click at [592, 303] on span at bounding box center [574, 300] width 149 height 33
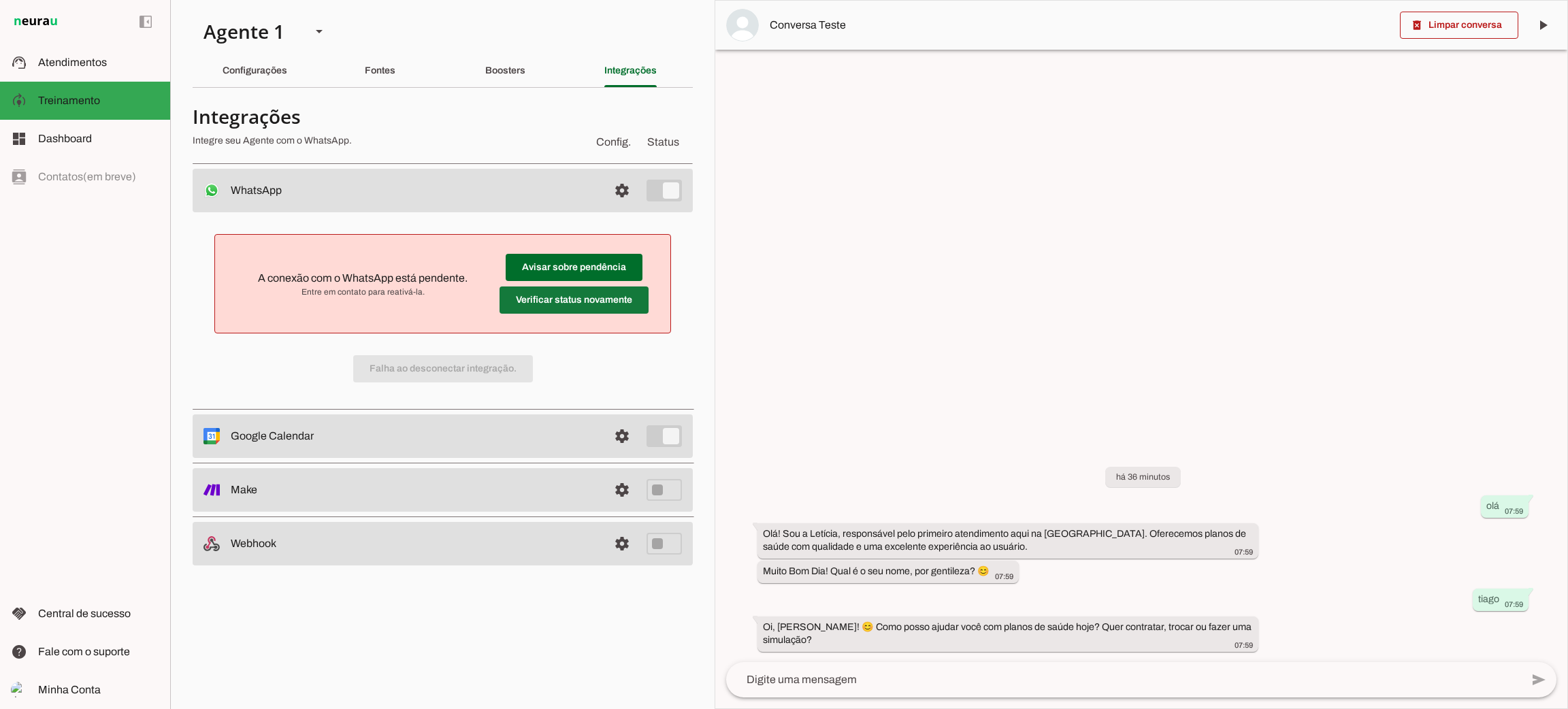
click at [600, 306] on span at bounding box center [574, 300] width 149 height 33
click at [618, 494] on link at bounding box center [622, 490] width 27 height 27
click at [662, 491] on md-item "settings Make" at bounding box center [442, 490] width 500 height 44
click at [661, 491] on md-item "settings Make" at bounding box center [442, 490] width 500 height 44
click at [660, 491] on md-item "settings Make" at bounding box center [442, 490] width 500 height 44
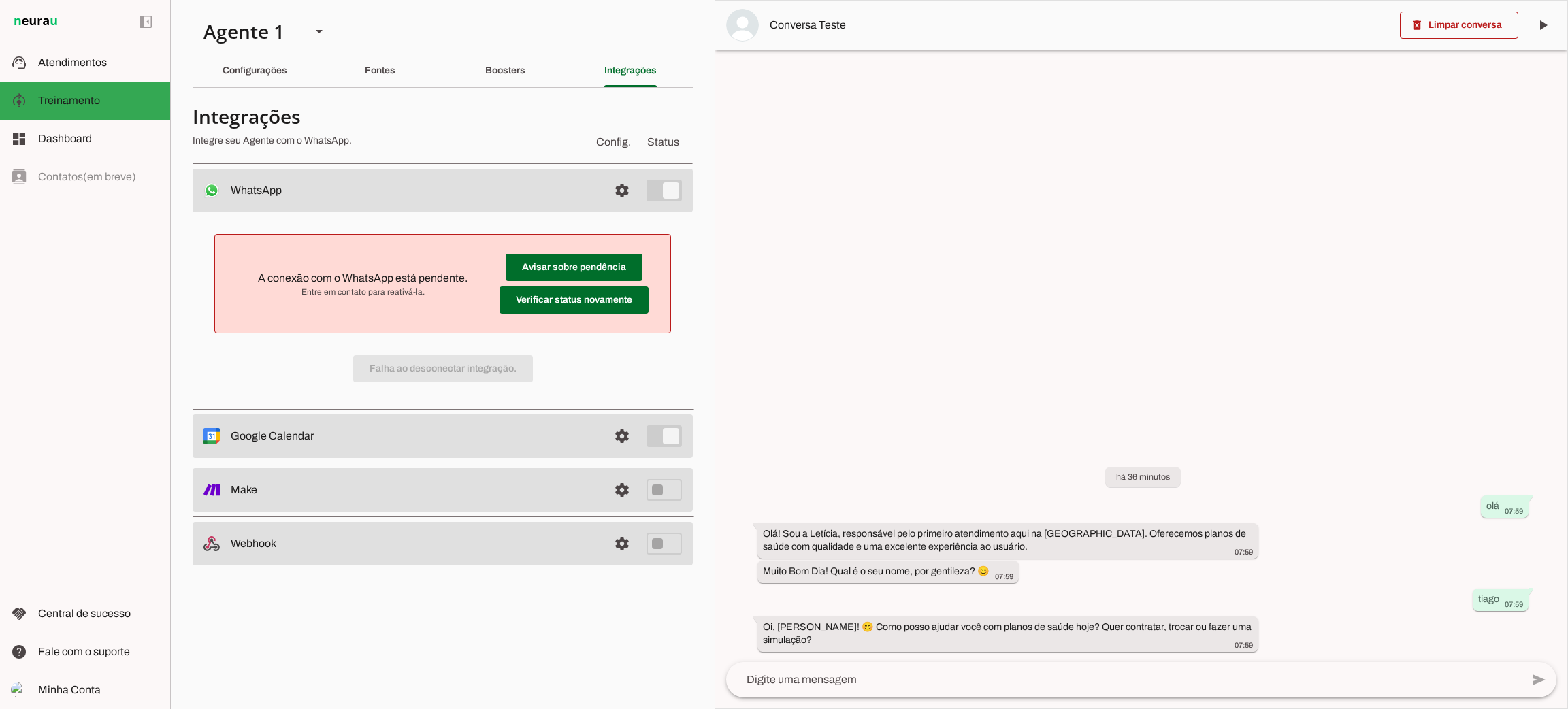
click at [660, 491] on md-item "settings Make" at bounding box center [442, 490] width 500 height 44
click at [845, 423] on div at bounding box center [1141, 354] width 852 height 708
